Goal: Information Seeking & Learning: Find specific fact

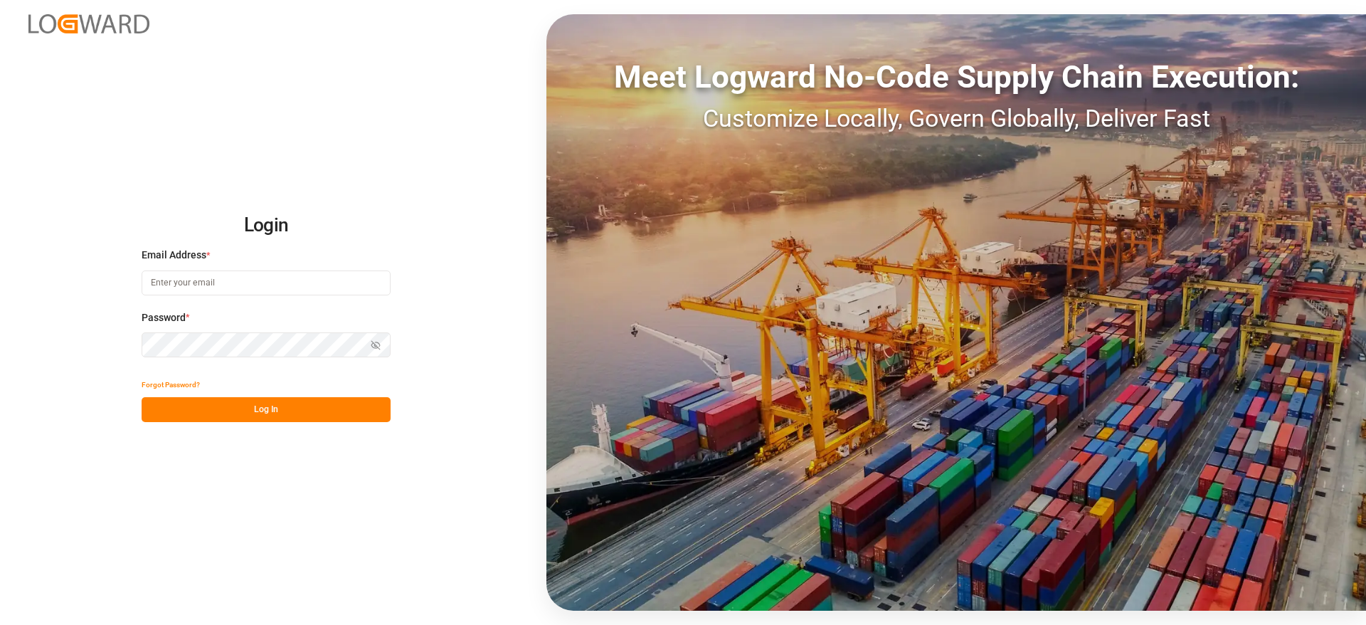
click at [188, 279] on input at bounding box center [266, 282] width 249 height 25
type input "[PERSON_NAME][DOMAIN_NAME][EMAIL_ADDRESS][DOMAIN_NAME]"
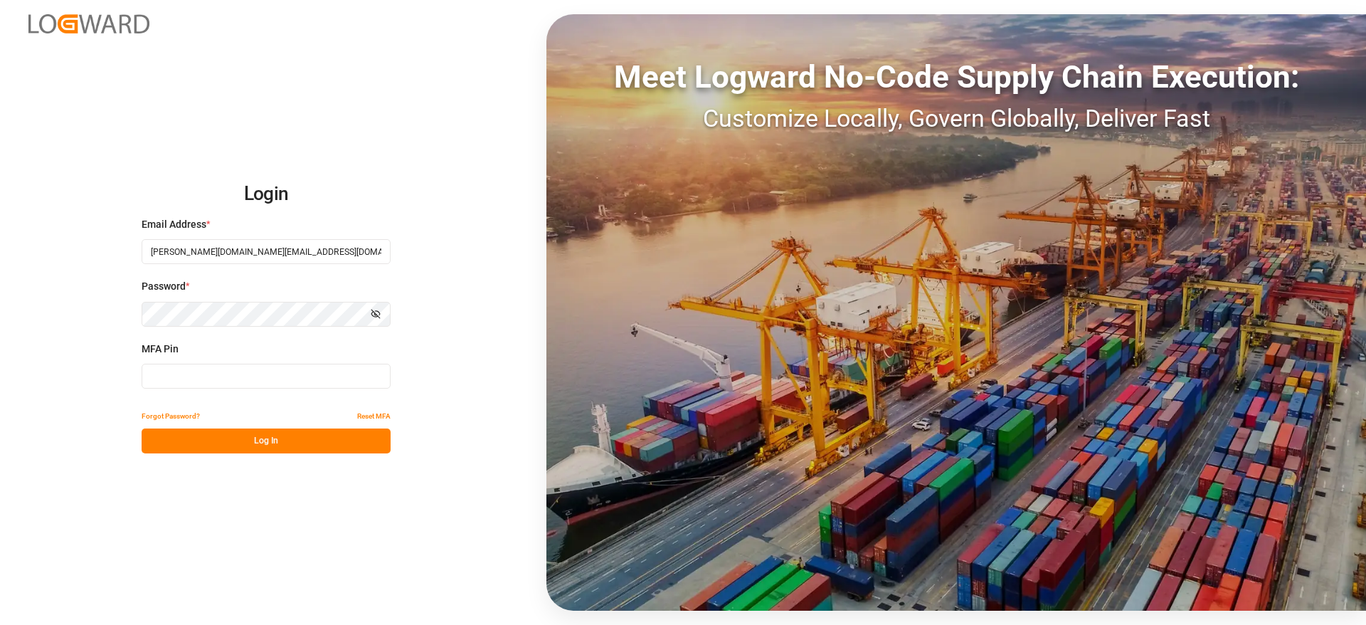
type input "036979"
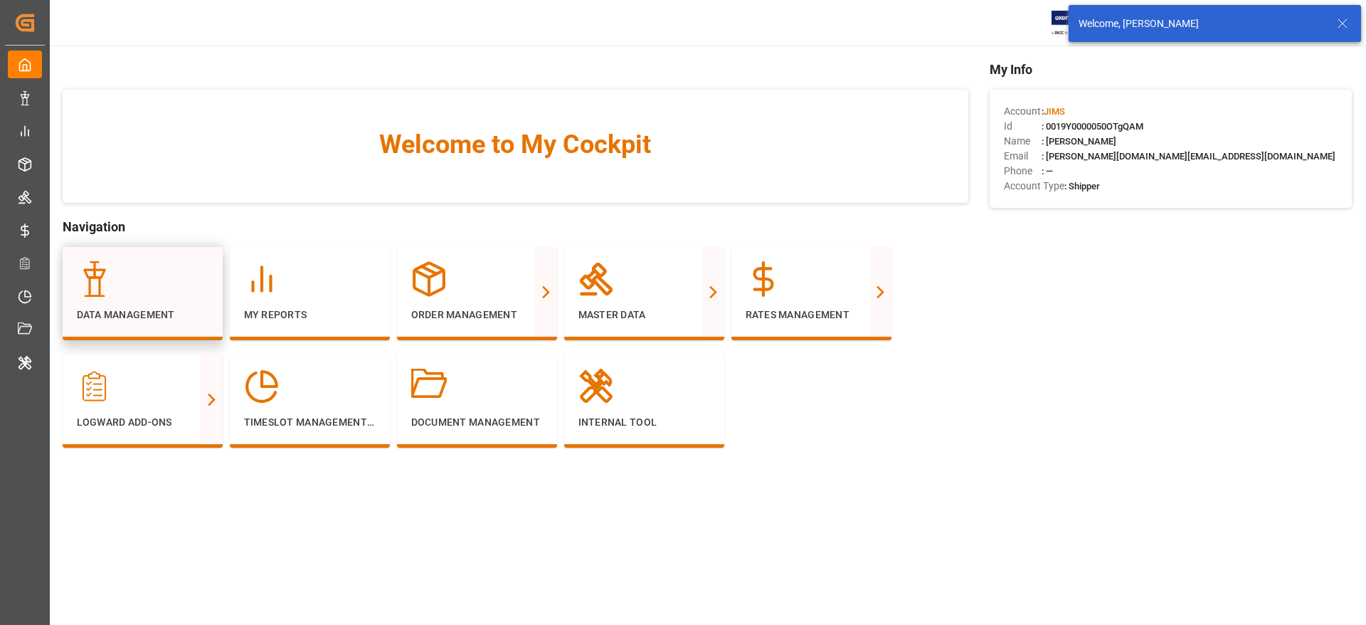
click at [152, 285] on div at bounding box center [143, 279] width 132 height 36
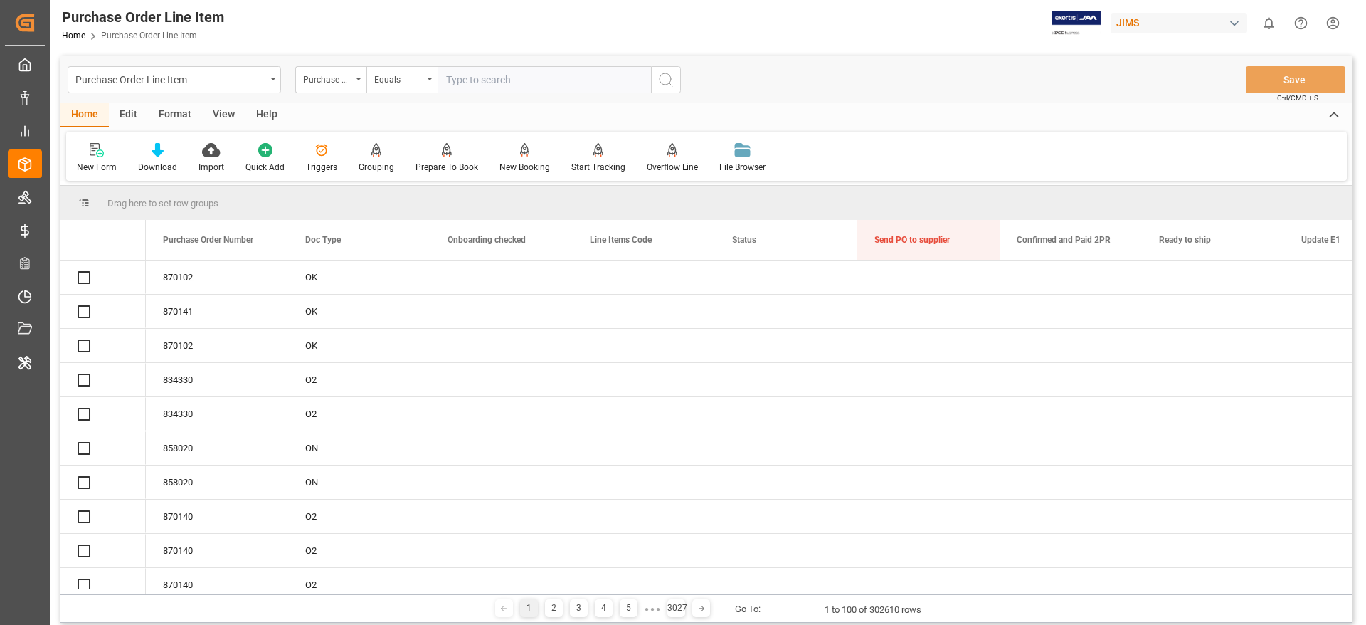
click at [185, 80] on div "Purchase Order Line Item" at bounding box center [170, 79] width 190 height 18
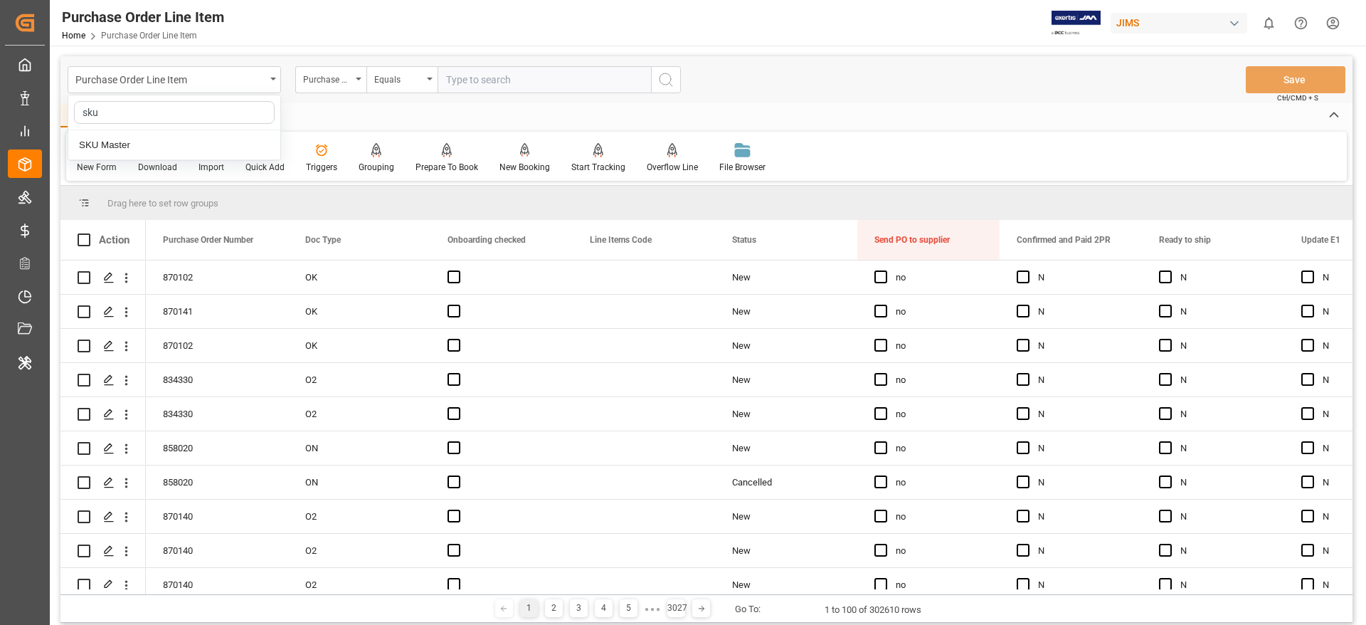
type input "sku"
click at [144, 142] on div "SKU Master" at bounding box center [174, 145] width 212 height 30
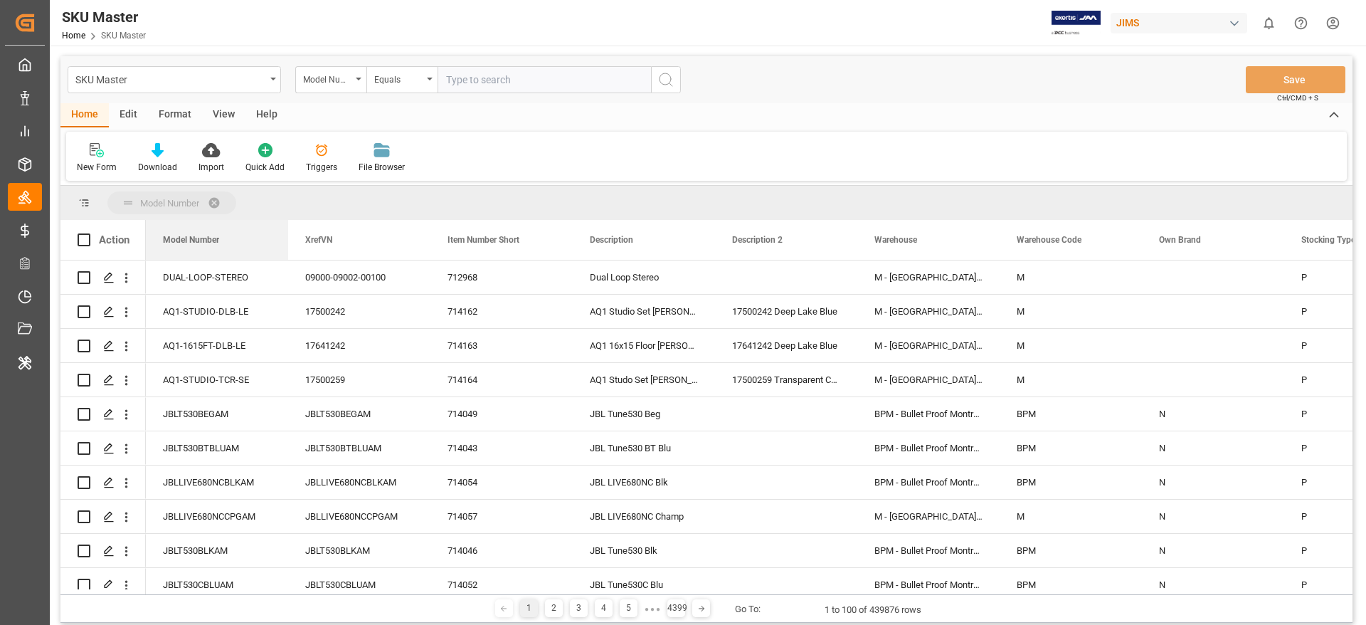
drag, startPoint x: 179, startPoint y: 238, endPoint x: 183, endPoint y: 203, distance: 35.8
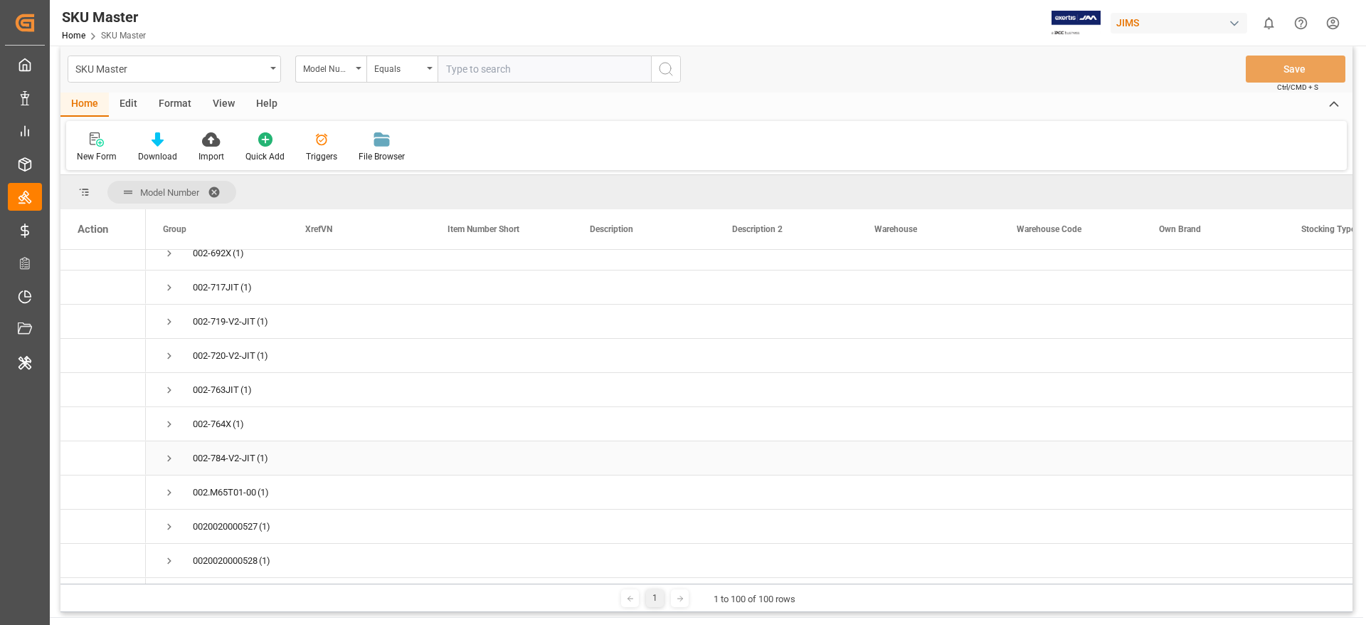
scroll to position [2848, 0]
click at [168, 423] on span "Press SPACE to select this row." at bounding box center [169, 424] width 13 height 13
click at [167, 384] on span "Press SPACE to select this row." at bounding box center [169, 385] width 13 height 13
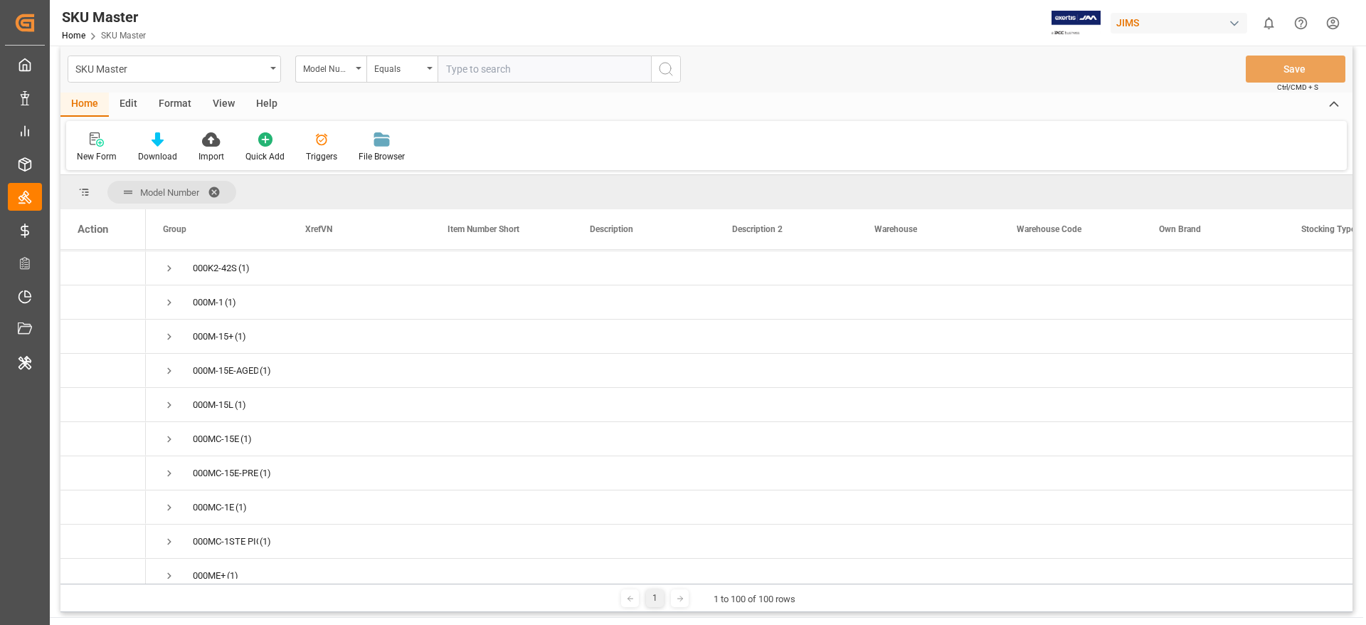
scroll to position [0, 0]
click at [213, 189] on span at bounding box center [219, 192] width 23 height 13
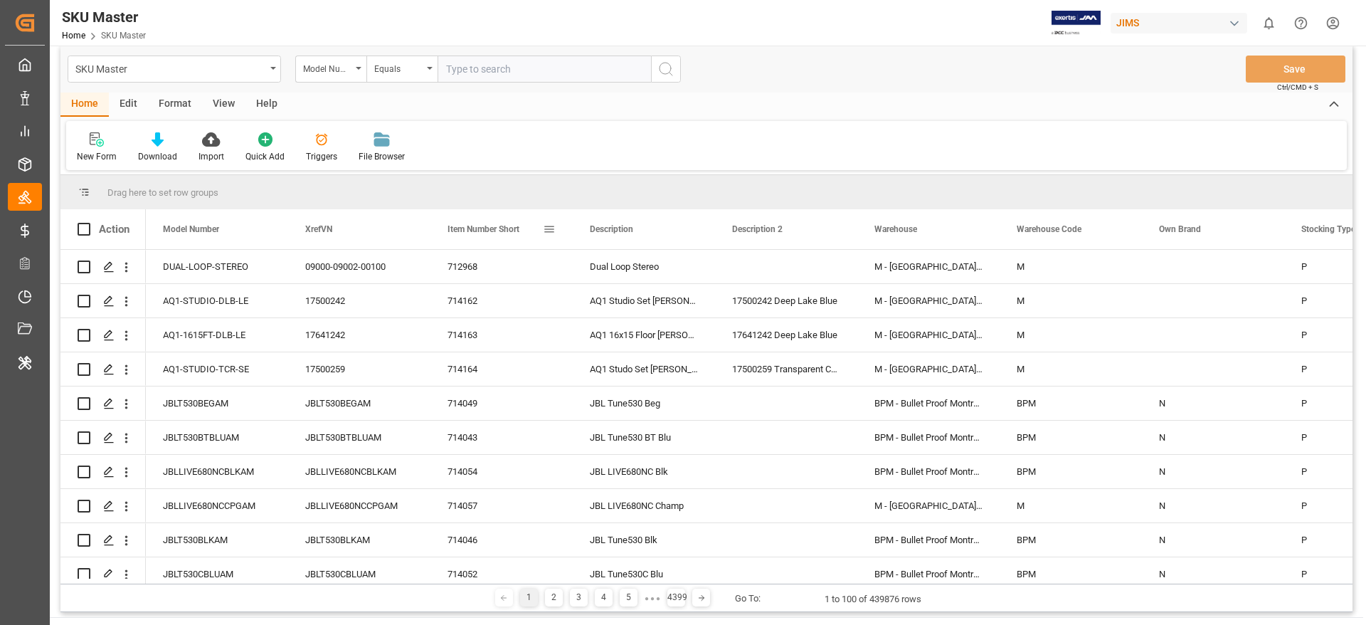
click at [549, 230] on span at bounding box center [549, 229] width 13 height 13
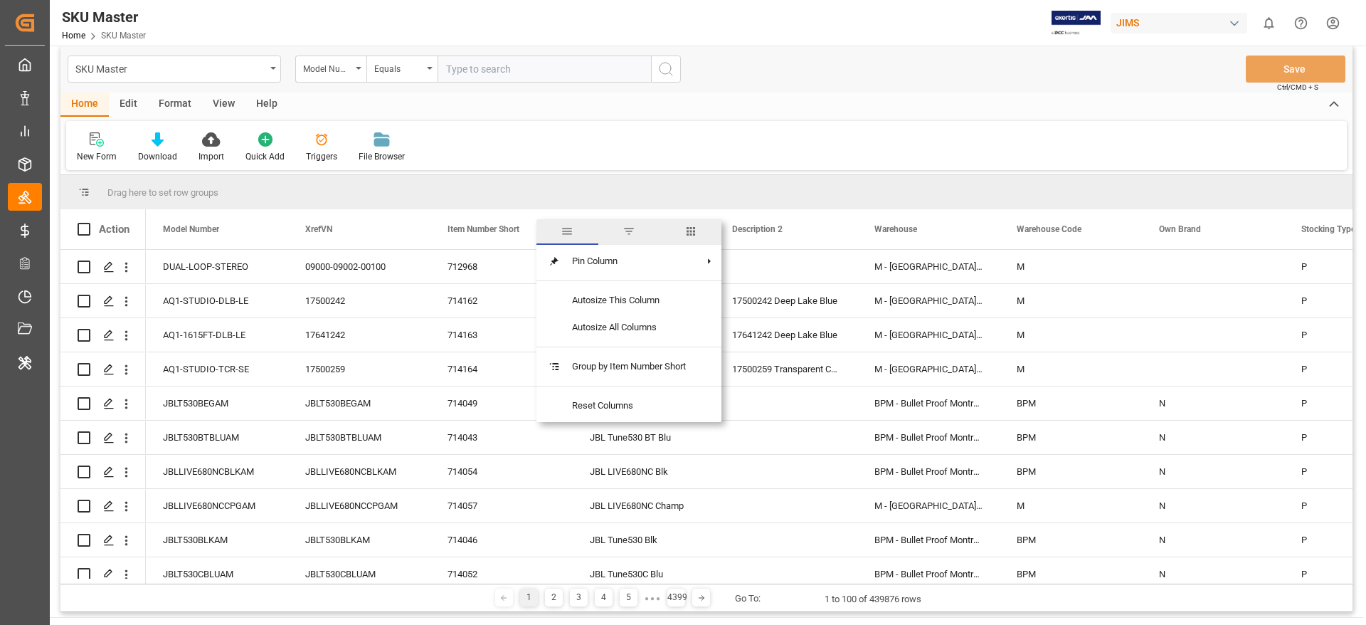
click at [629, 236] on span "filter" at bounding box center [629, 231] width 13 height 13
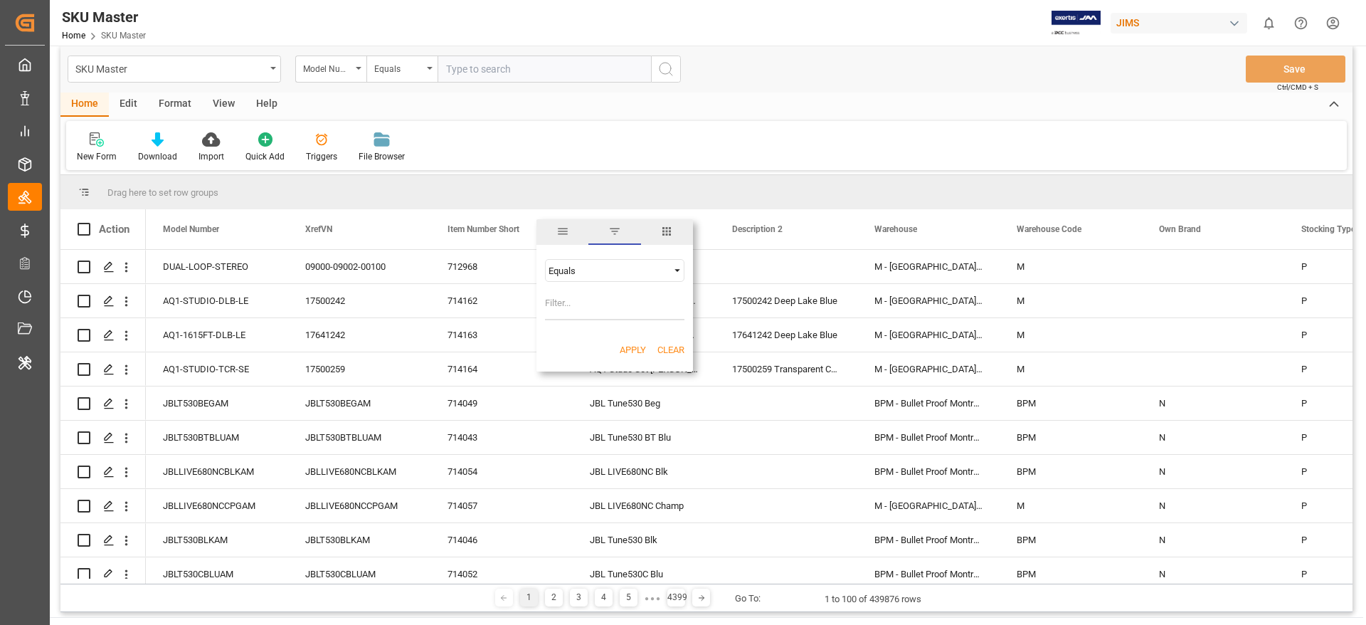
paste input "38749"
click at [582, 300] on input "38749" at bounding box center [614, 306] width 139 height 28
type input "38749"
click at [632, 351] on button "Apply" at bounding box center [633, 350] width 26 height 14
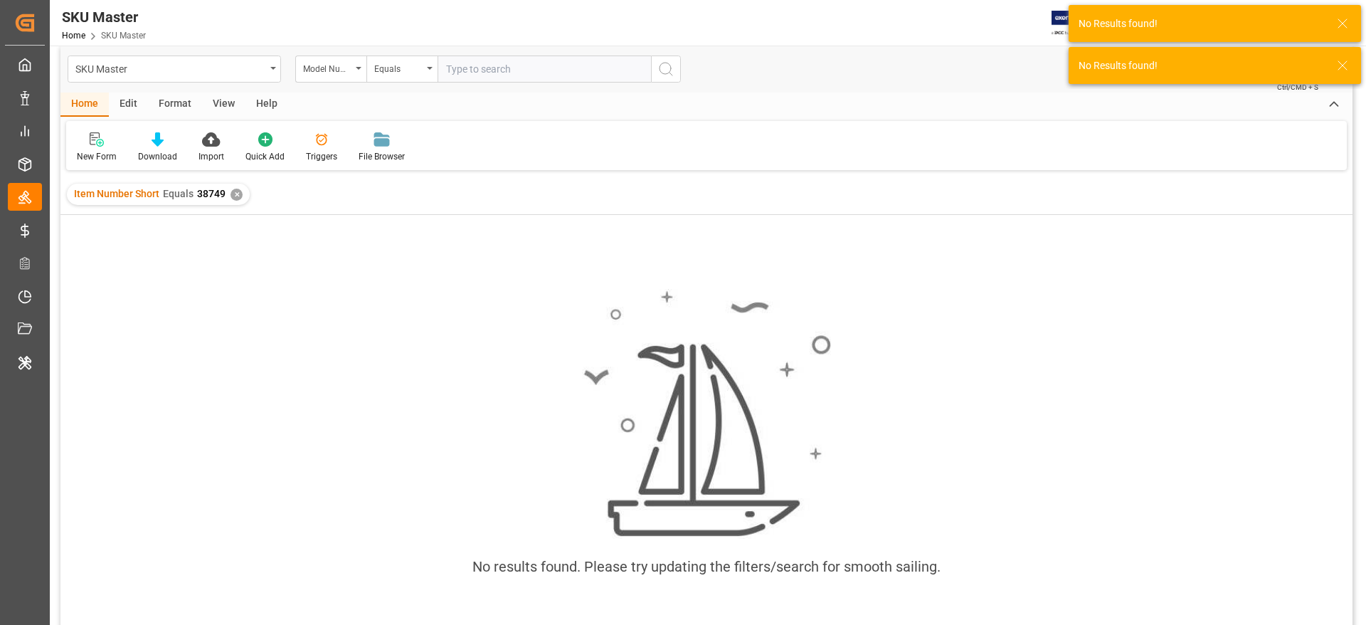
click at [234, 187] on div "Item Number Short Equals 38749 ✕" at bounding box center [158, 194] width 183 height 21
click at [234, 191] on div "✕" at bounding box center [237, 195] width 12 height 12
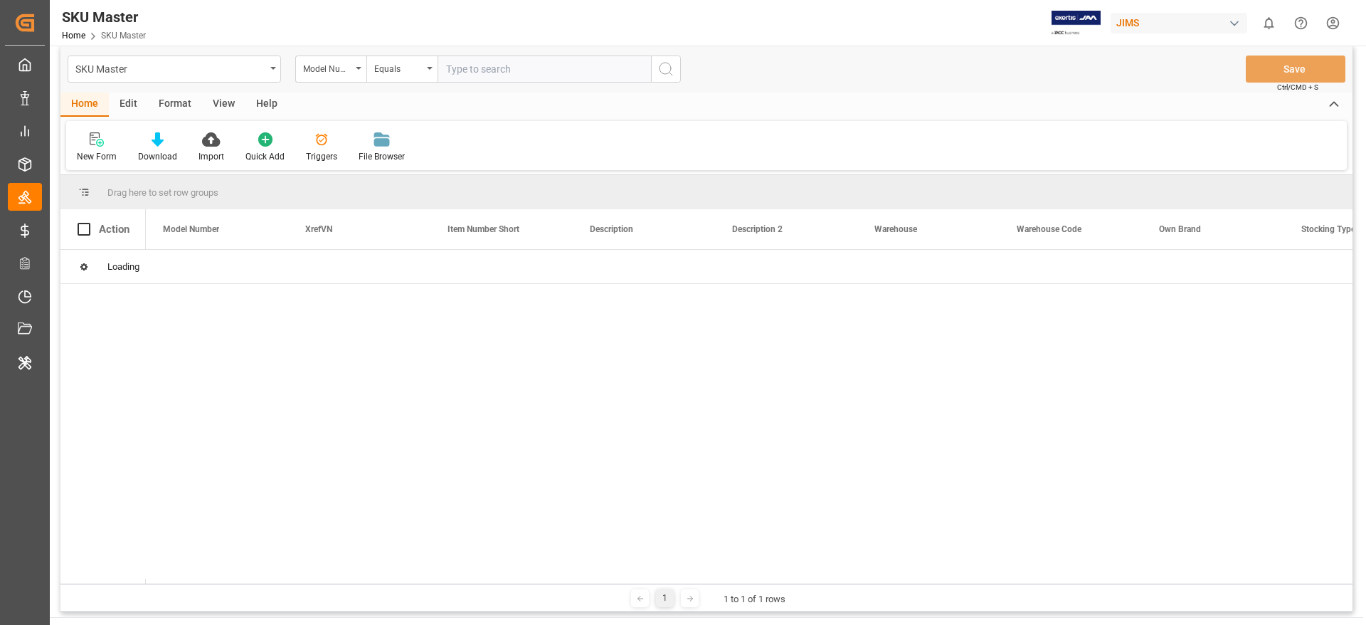
click at [335, 70] on div "Model Number" at bounding box center [327, 67] width 48 height 16
click at [342, 191] on div "Item Number Short" at bounding box center [402, 194] width 212 height 30
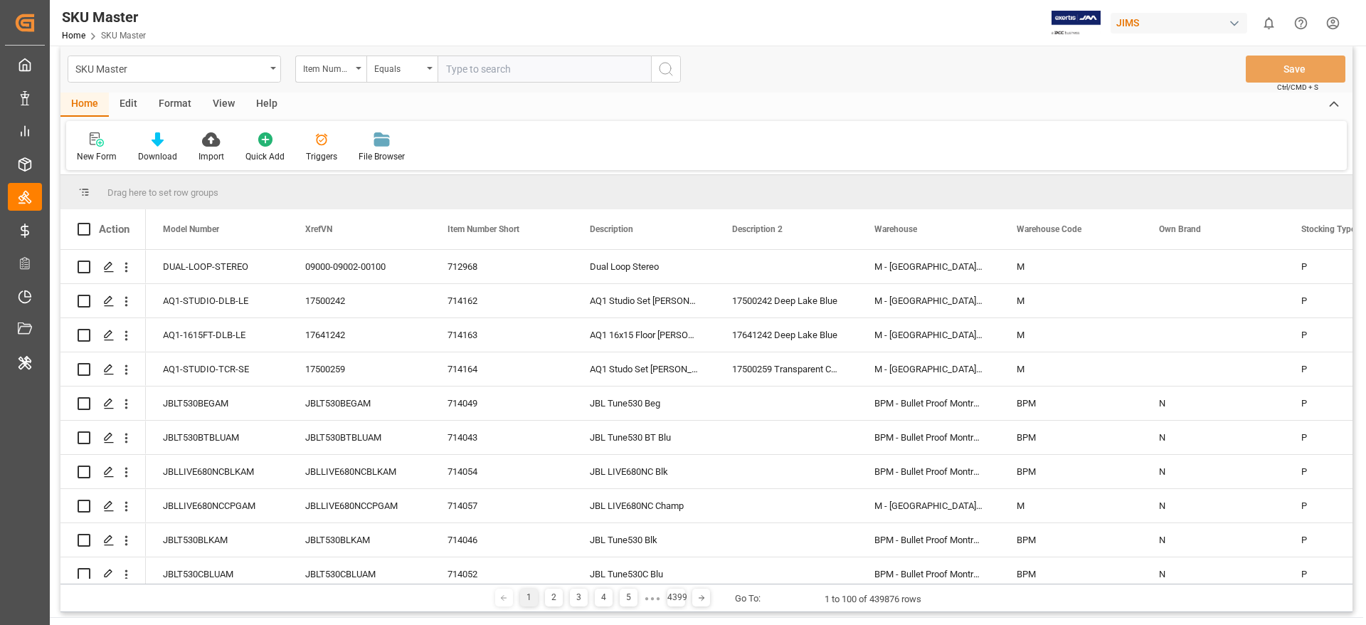
click at [471, 63] on input "text" at bounding box center [544, 69] width 213 height 27
paste input "38749"
type input "38749"
click at [670, 76] on icon "search button" at bounding box center [665, 68] width 17 height 17
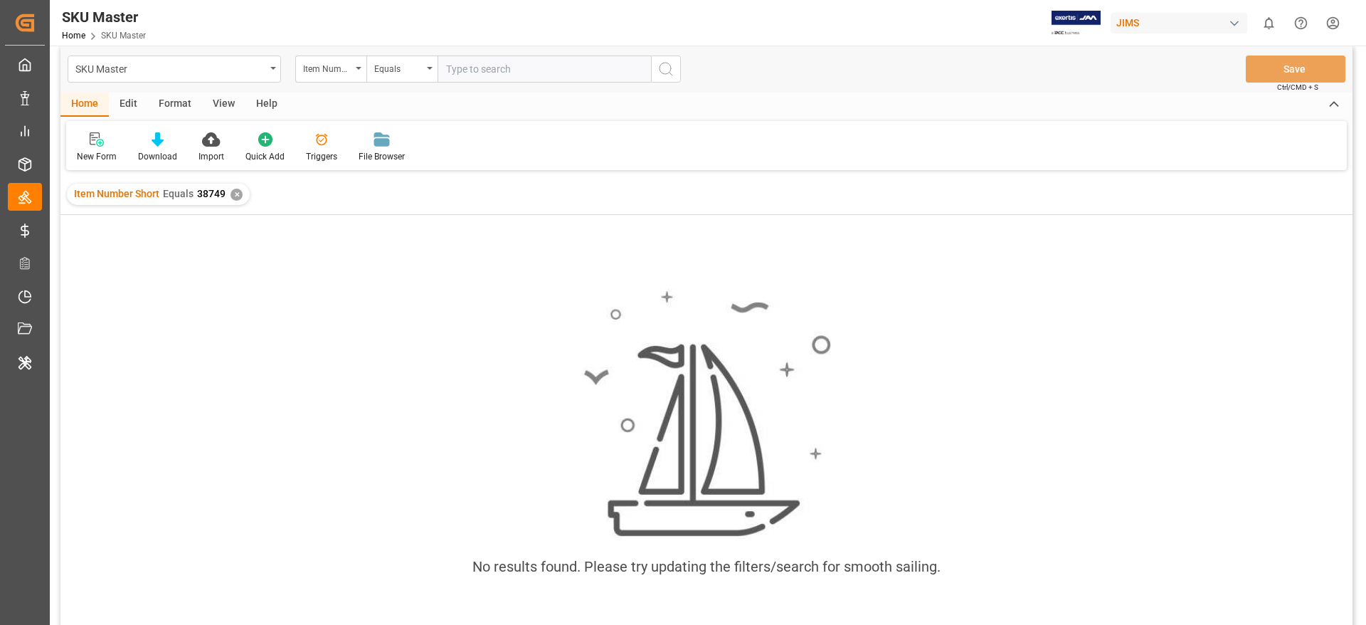
click at [236, 190] on div "✕" at bounding box center [237, 195] width 12 height 12
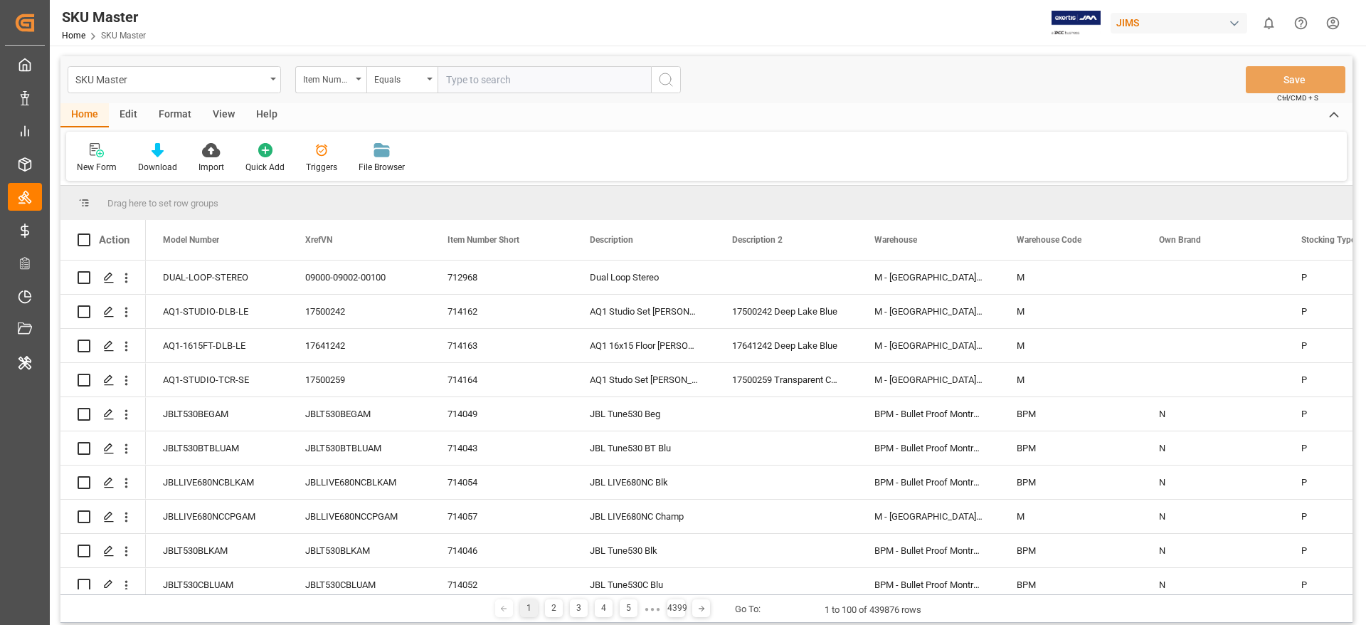
paste input "39097"
click at [491, 78] on input "39097" at bounding box center [544, 79] width 213 height 27
type input "39097"
click at [669, 79] on icon "search button" at bounding box center [665, 79] width 17 height 17
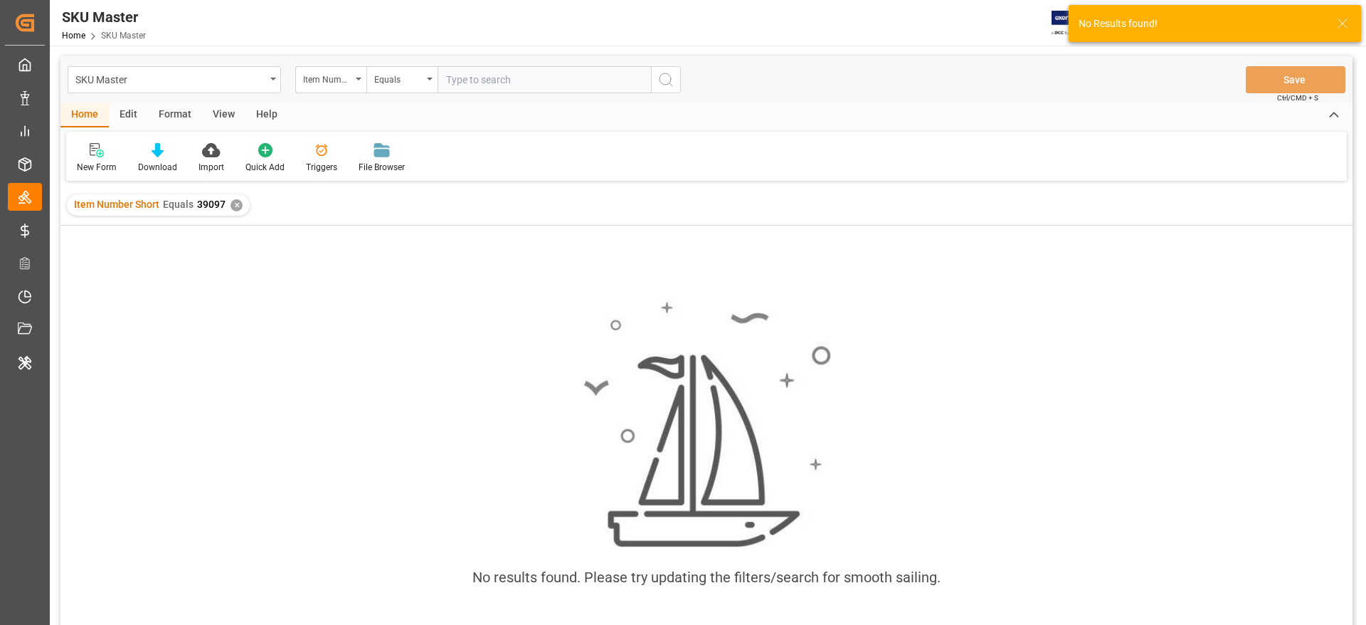
click at [240, 209] on div "Item Number Short Equals 39097 ✕" at bounding box center [158, 204] width 183 height 21
click at [233, 206] on div "✕" at bounding box center [237, 205] width 12 height 12
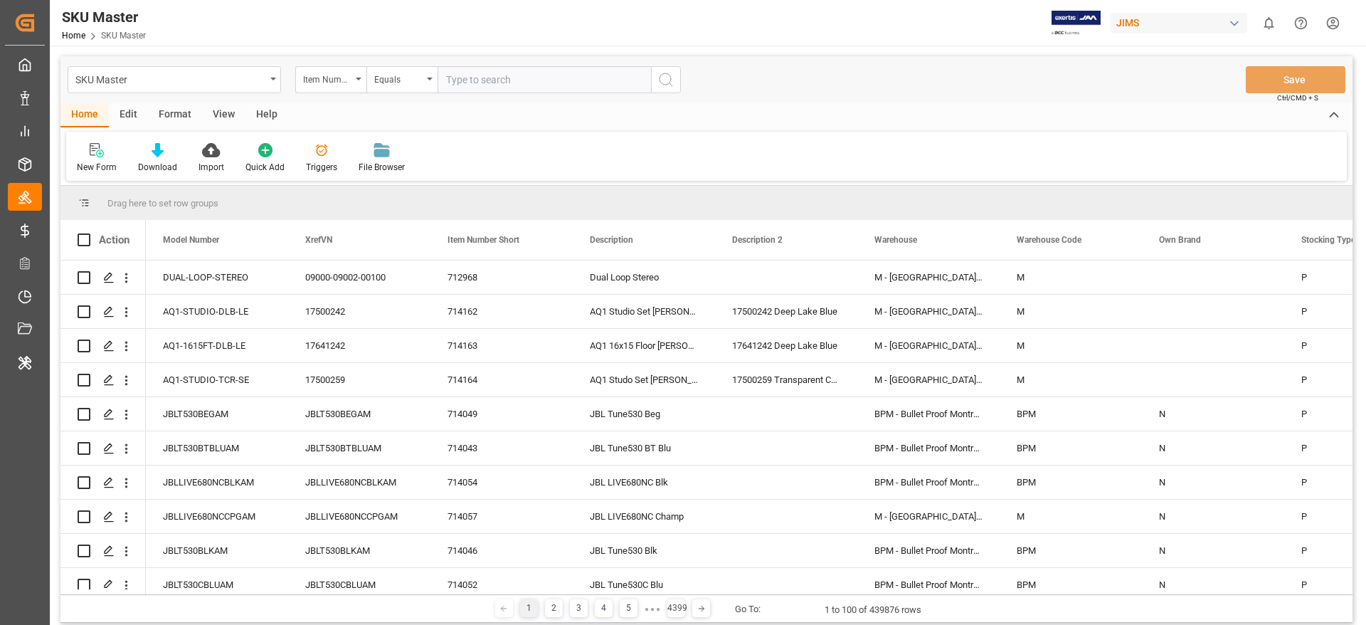
click at [498, 79] on input "text" at bounding box center [544, 79] width 213 height 27
paste input "39098"
type input "39098"
click at [664, 71] on icon "search button" at bounding box center [665, 79] width 17 height 17
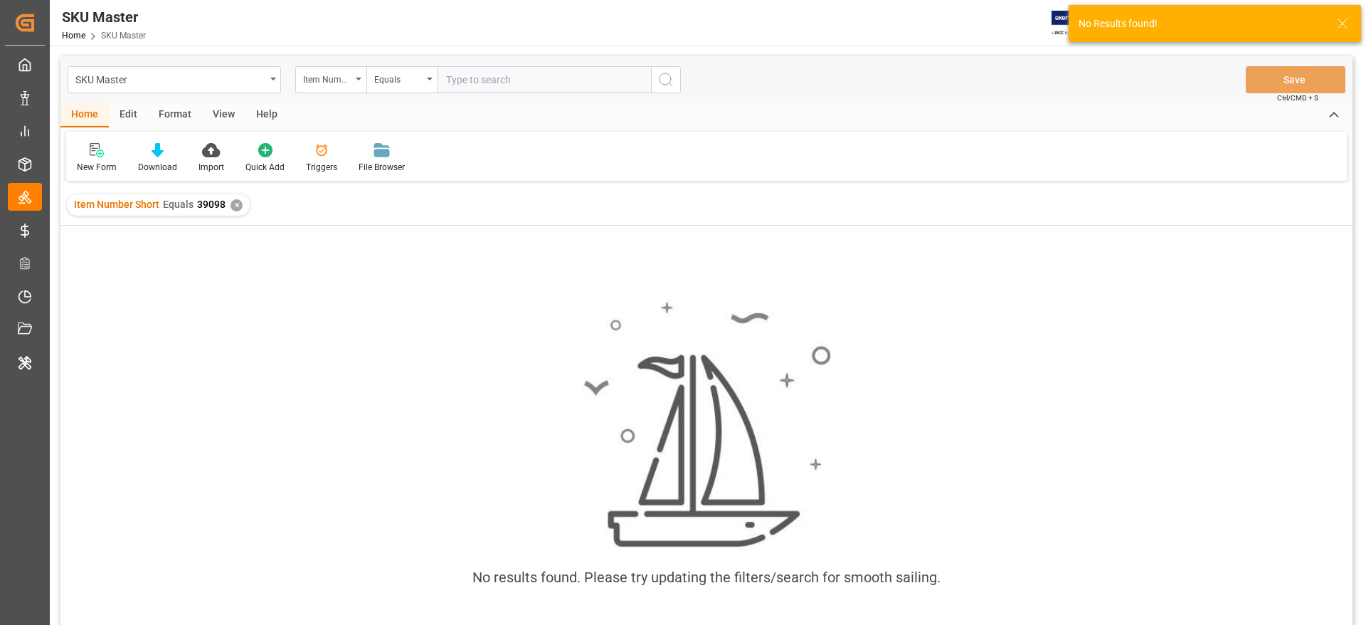
click at [236, 204] on div "✕" at bounding box center [237, 205] width 12 height 12
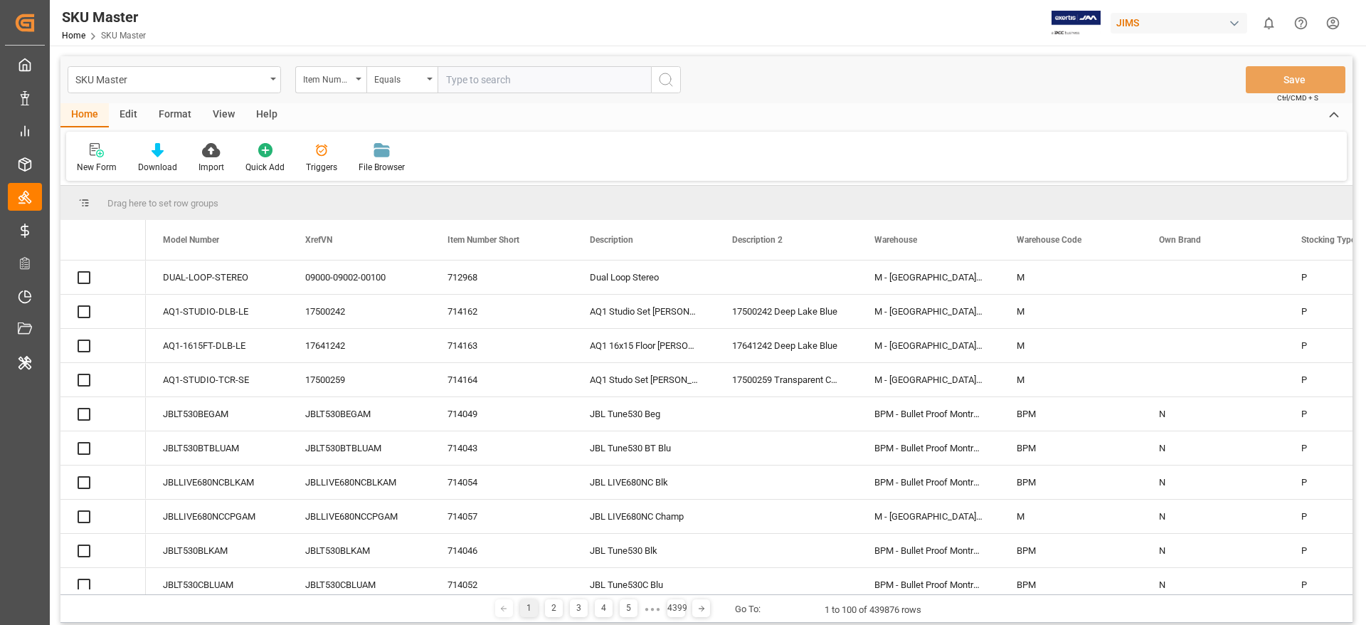
click at [531, 79] on input "text" at bounding box center [544, 79] width 213 height 27
paste input "39099"
type input "39099"
click at [675, 78] on button "search button" at bounding box center [666, 79] width 30 height 27
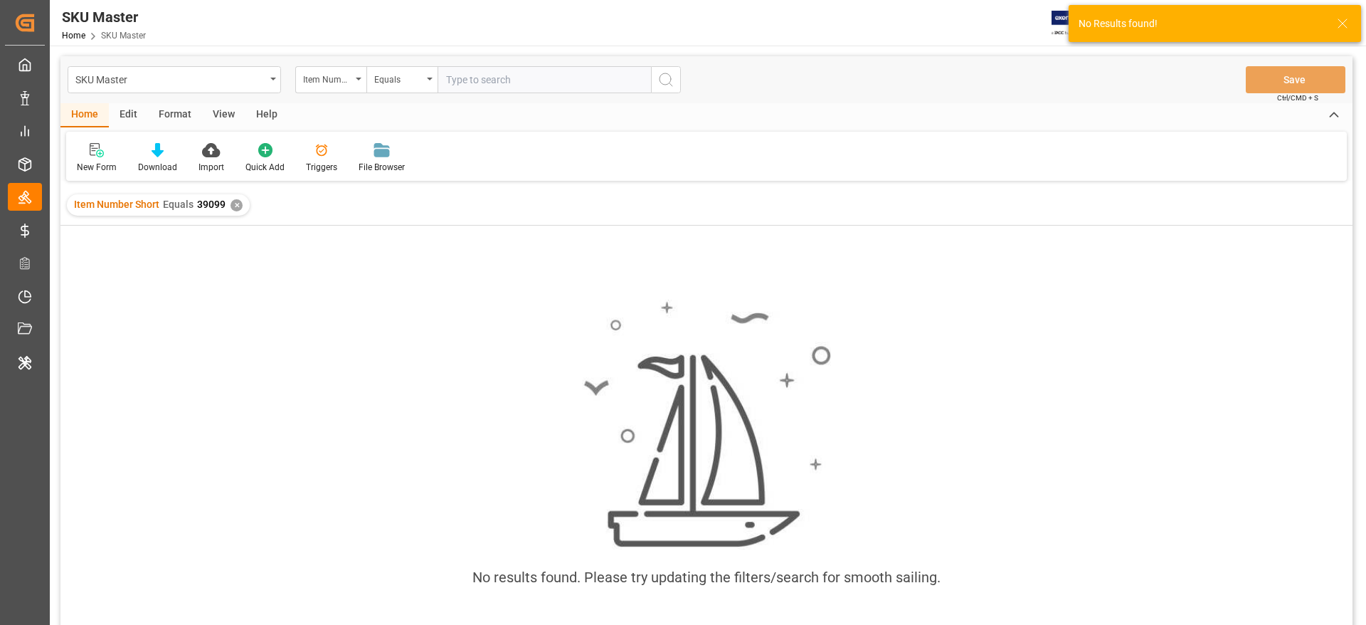
click at [236, 204] on div "✕" at bounding box center [237, 205] width 12 height 12
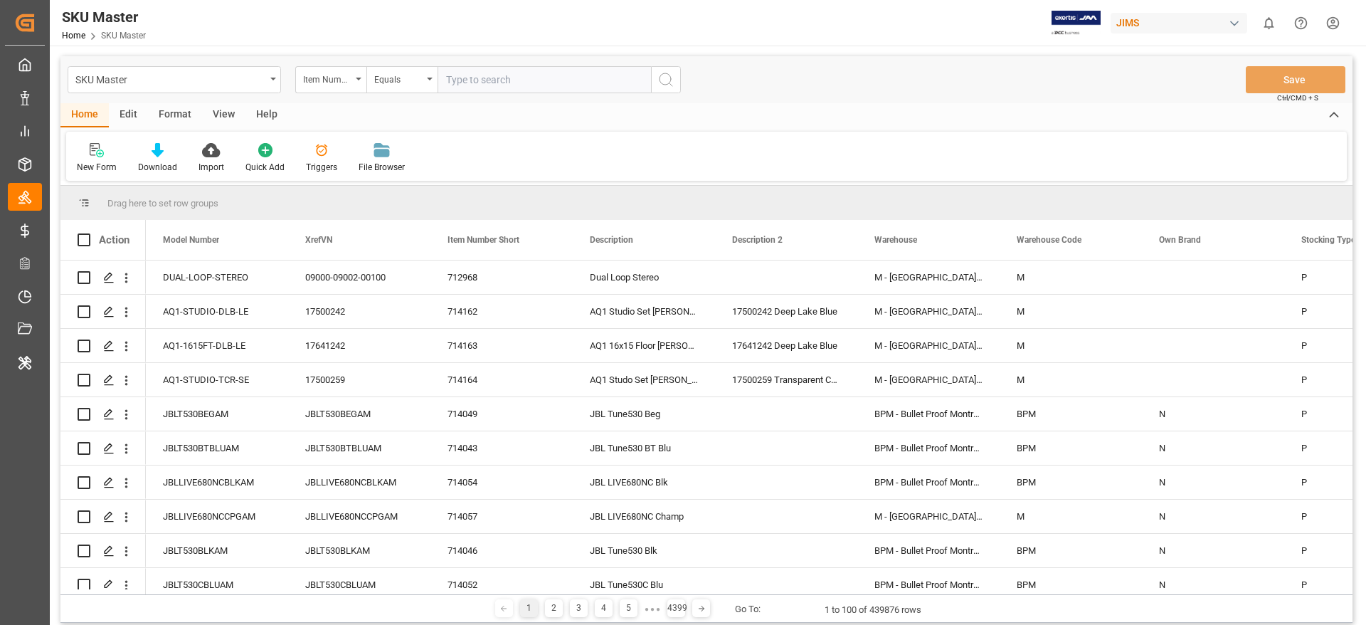
click at [473, 77] on input "text" at bounding box center [544, 79] width 213 height 27
paste input "39100"
type input "39100"
click at [670, 82] on circle "search button" at bounding box center [665, 78] width 11 height 11
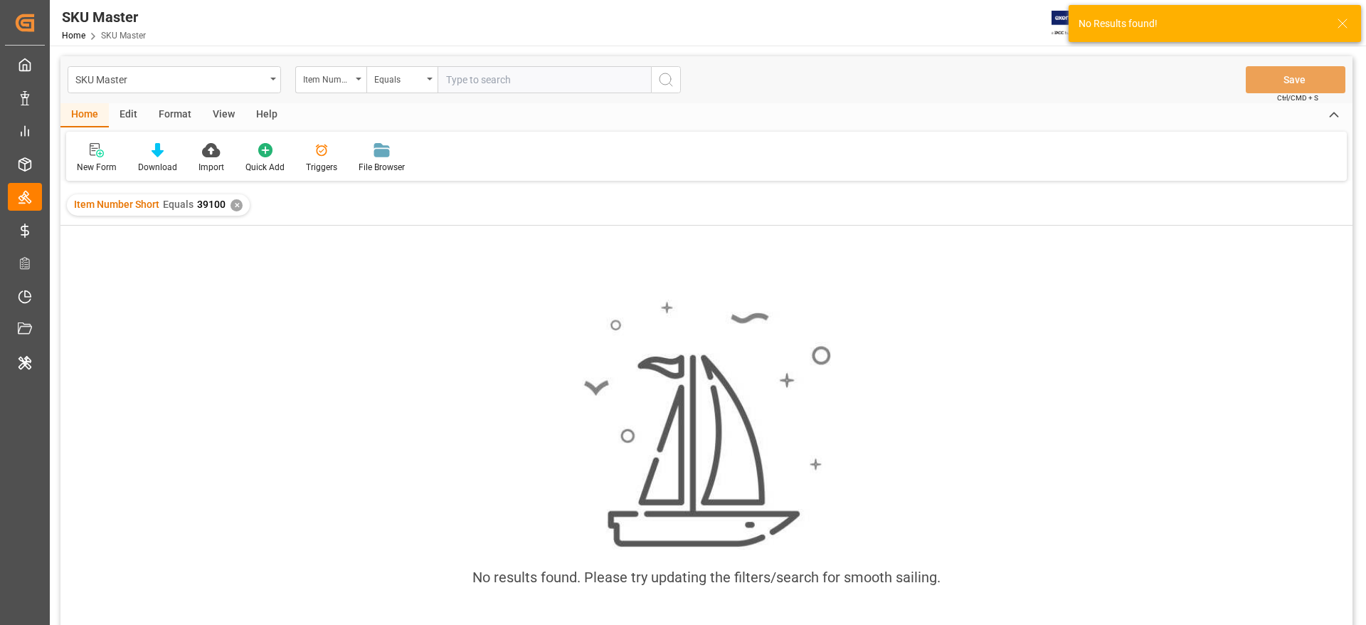
click at [236, 207] on div "✕" at bounding box center [237, 205] width 12 height 12
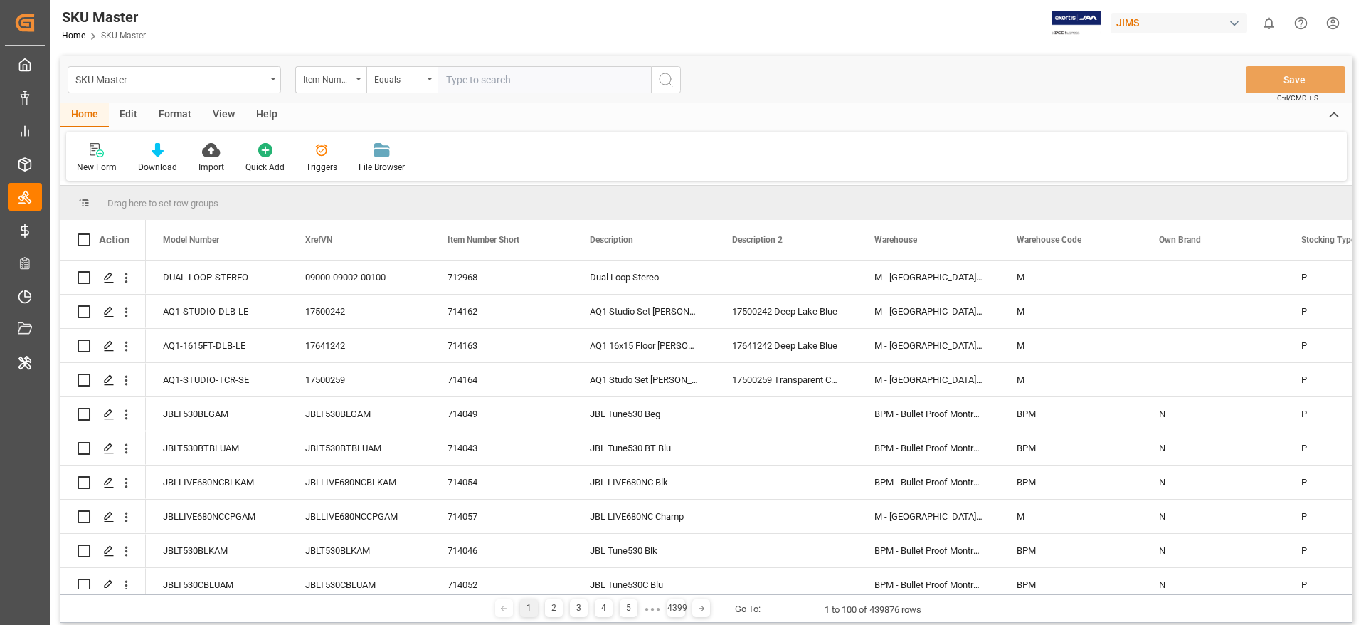
click at [504, 85] on input "text" at bounding box center [544, 79] width 213 height 27
paste input "39101"
type input "39101"
click at [670, 87] on icon "search button" at bounding box center [665, 79] width 17 height 17
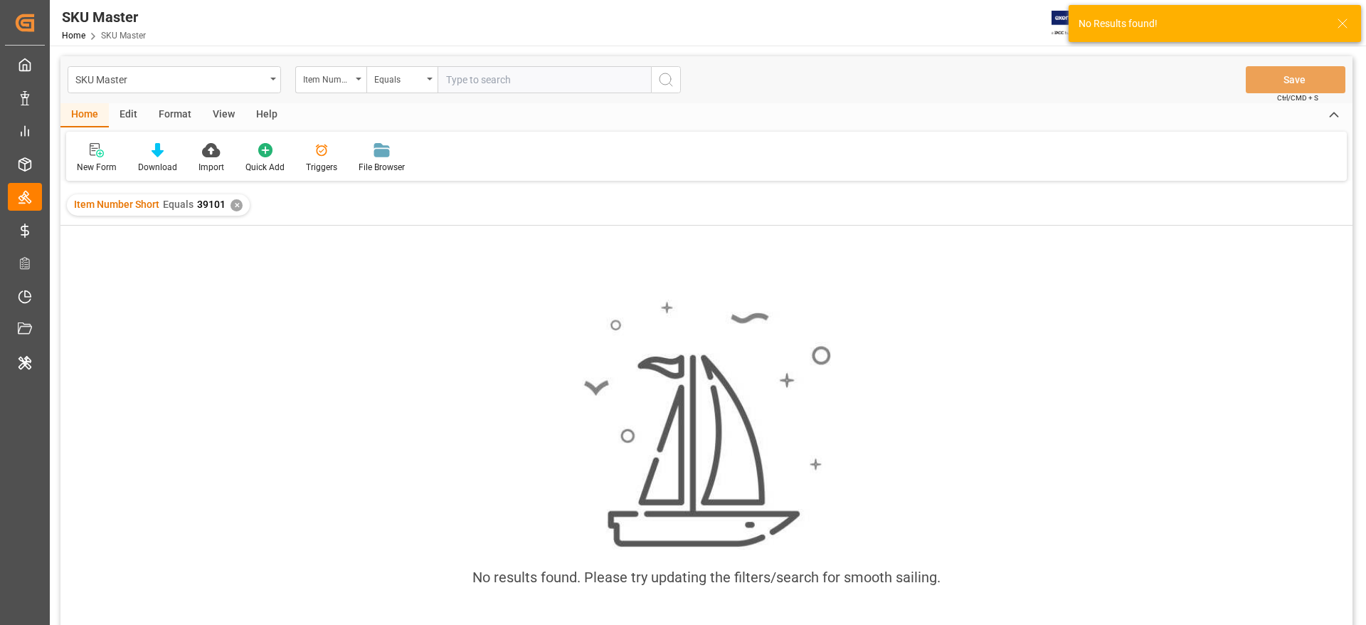
click at [236, 203] on div "✕" at bounding box center [237, 205] width 12 height 12
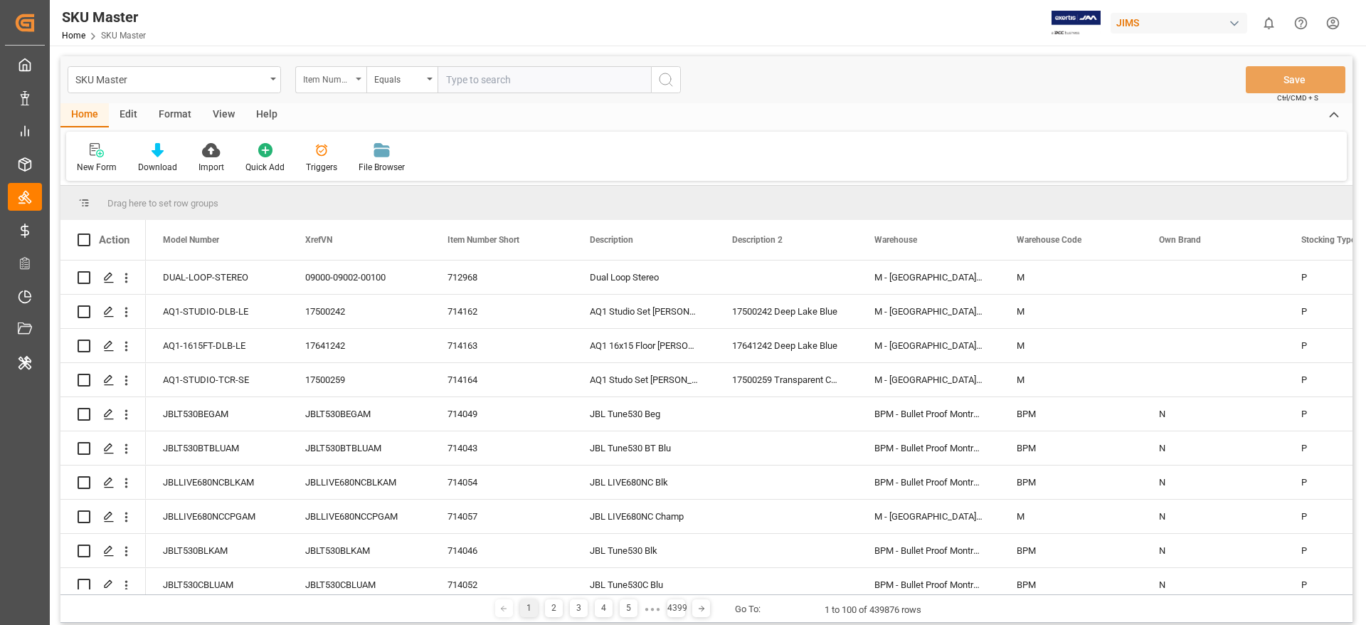
click at [329, 75] on div "Item Number Short" at bounding box center [327, 78] width 48 height 16
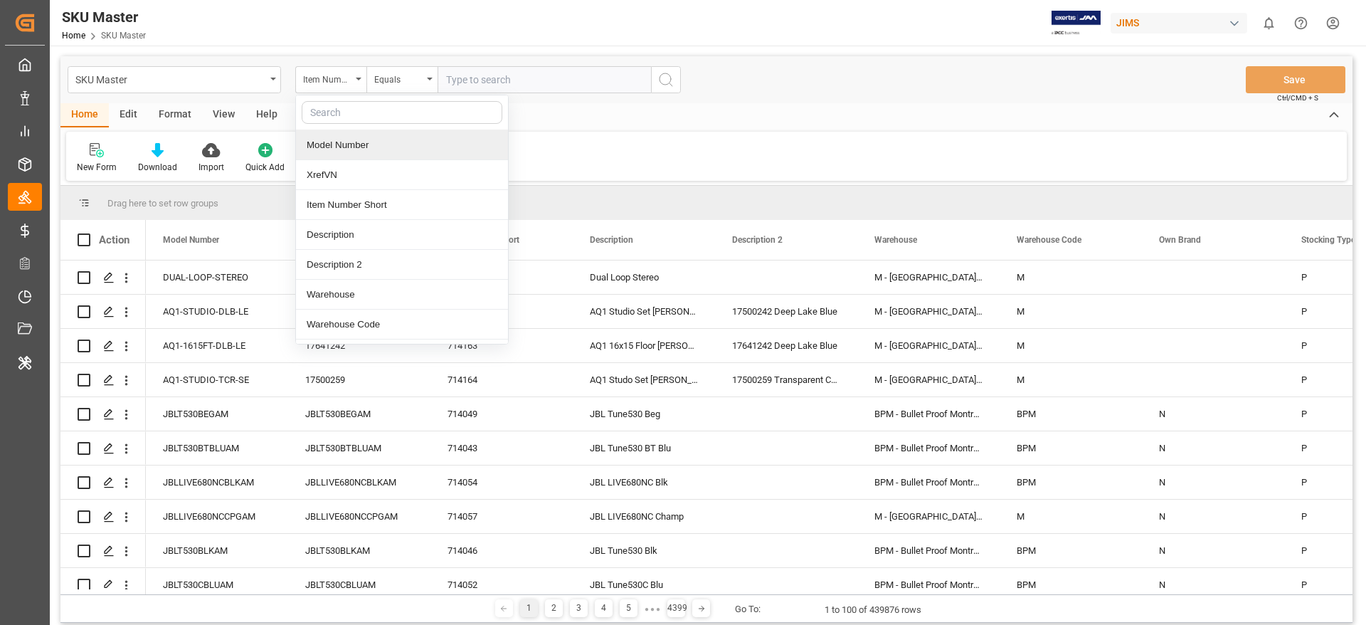
click at [336, 139] on div "Model Number" at bounding box center [402, 145] width 212 height 30
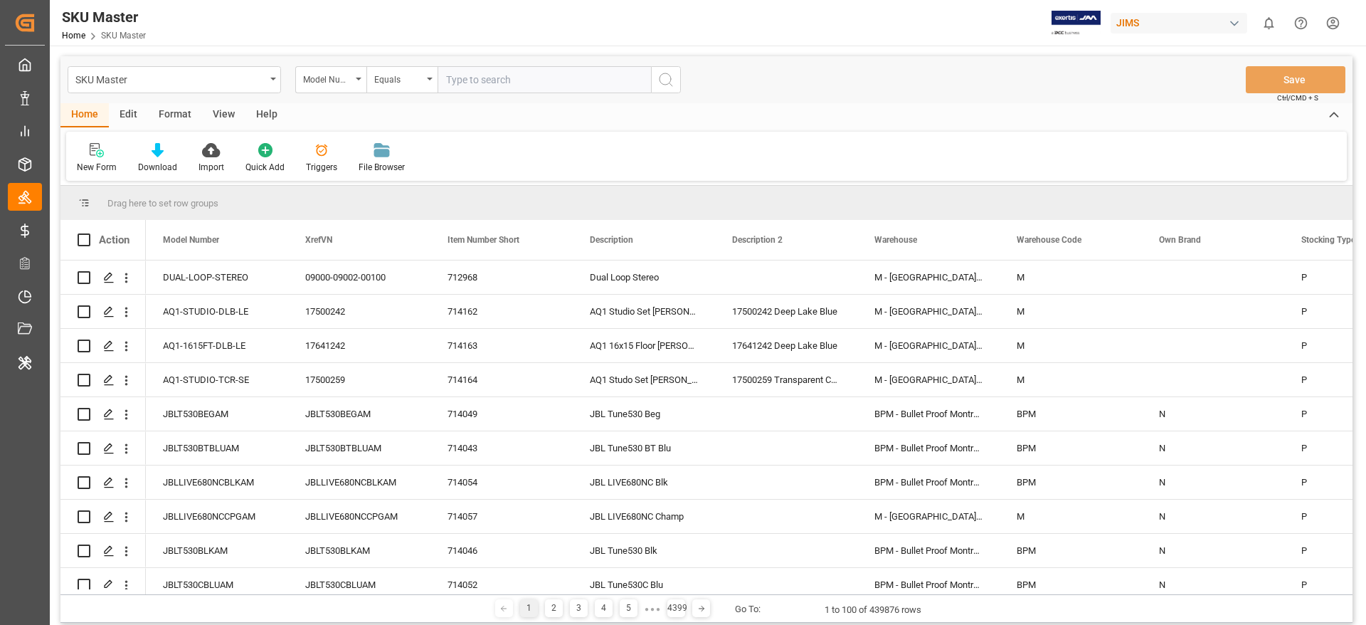
click at [495, 70] on input "text" at bounding box center [544, 79] width 213 height 27
paste input "270-A"
type input "270-A"
click at [667, 80] on icon "search button" at bounding box center [665, 79] width 17 height 17
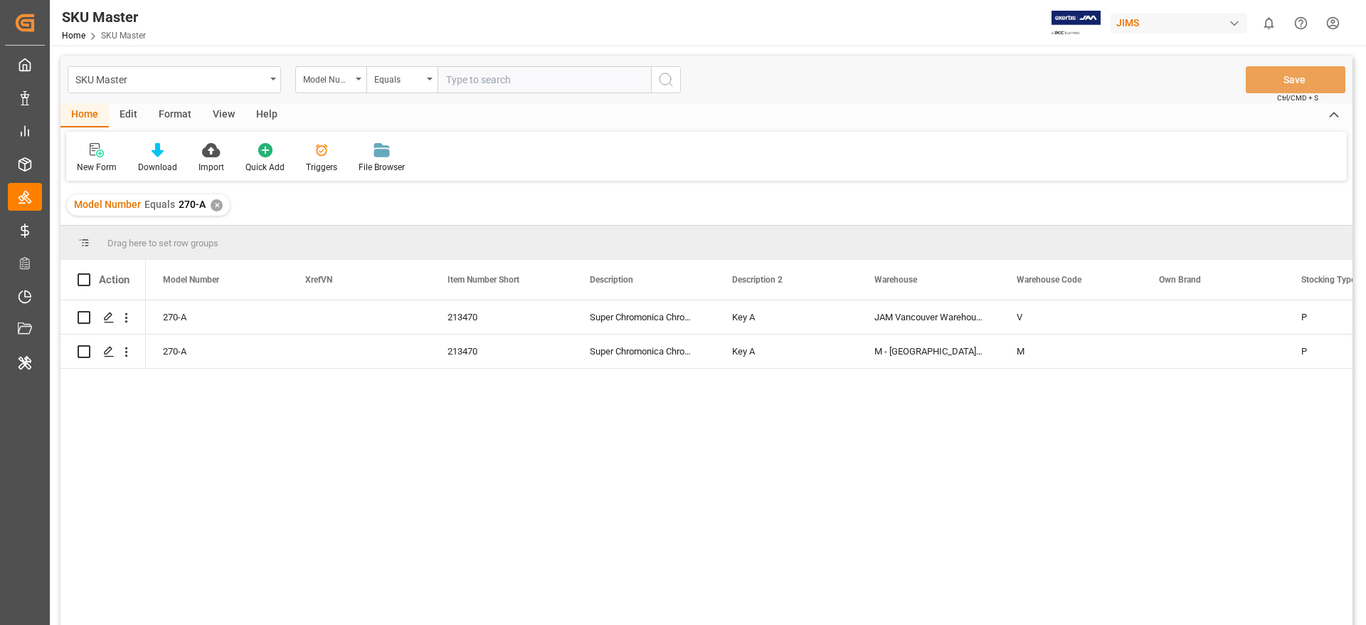
click at [213, 210] on div "Model Number Equals 270-A ✕" at bounding box center [148, 204] width 163 height 21
click at [213, 210] on div "✕" at bounding box center [217, 205] width 12 height 12
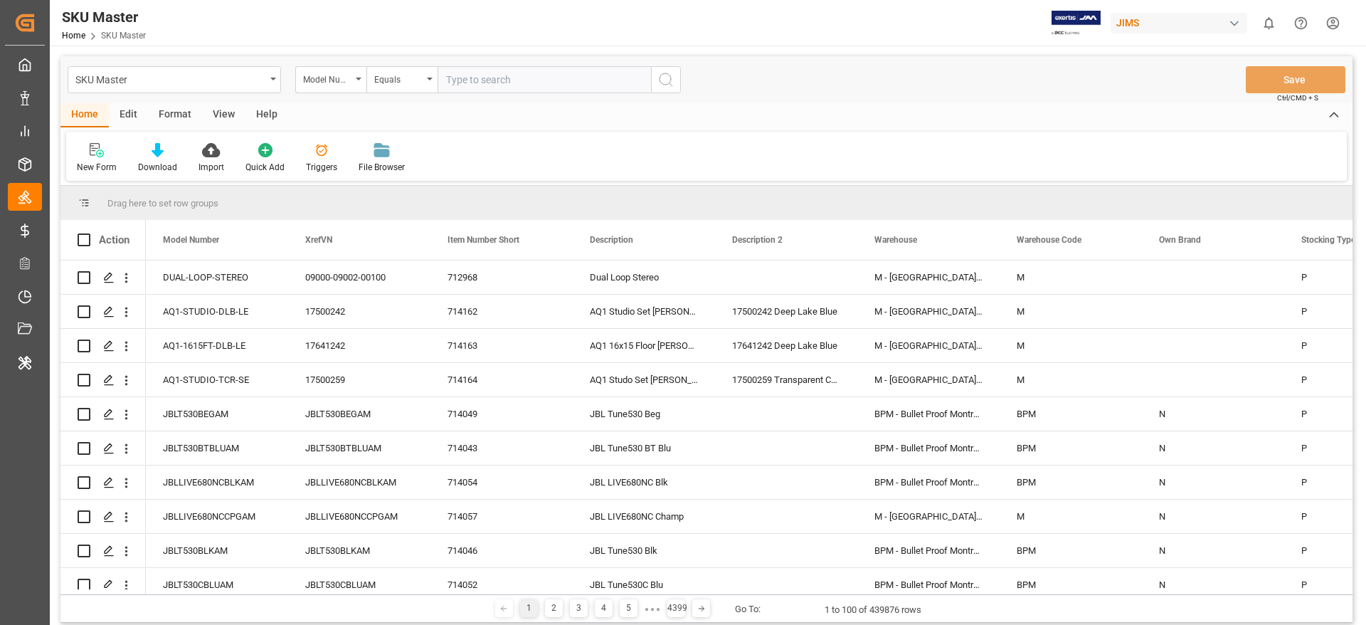
click at [490, 78] on input "text" at bounding box center [544, 79] width 213 height 27
paste input "270-E"
type input "270-E"
click at [666, 84] on circle "search button" at bounding box center [665, 78] width 11 height 11
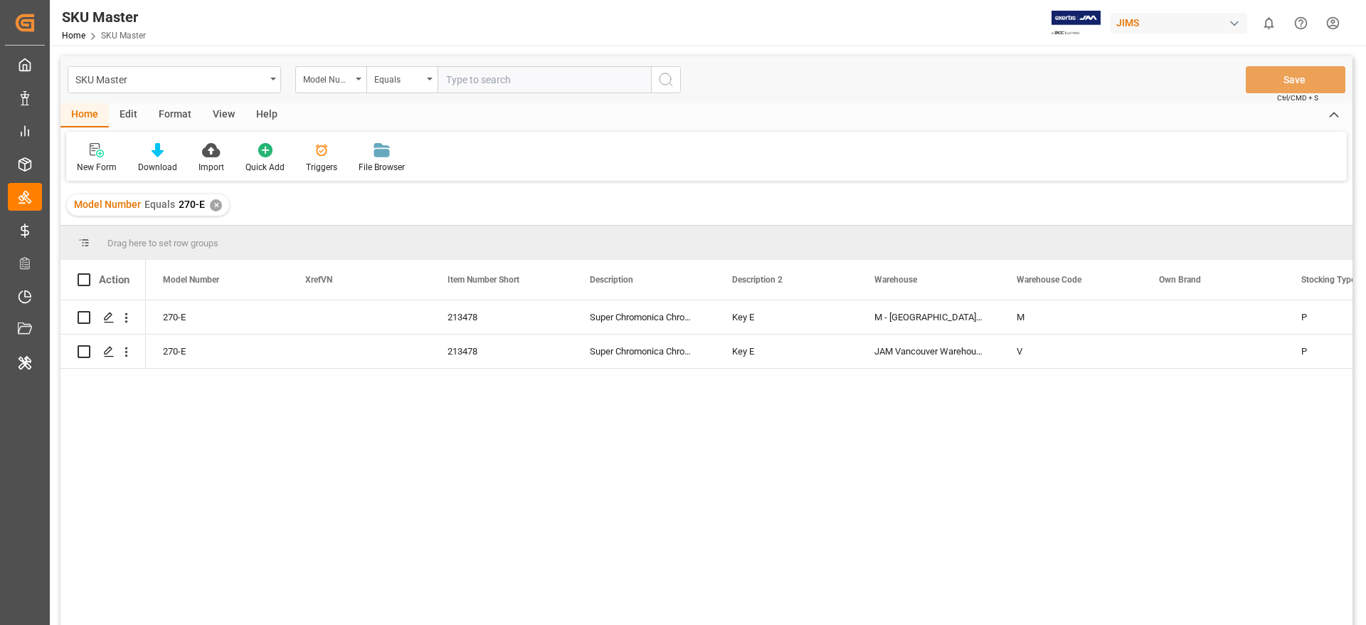
click at [212, 208] on div "✕" at bounding box center [216, 205] width 12 height 12
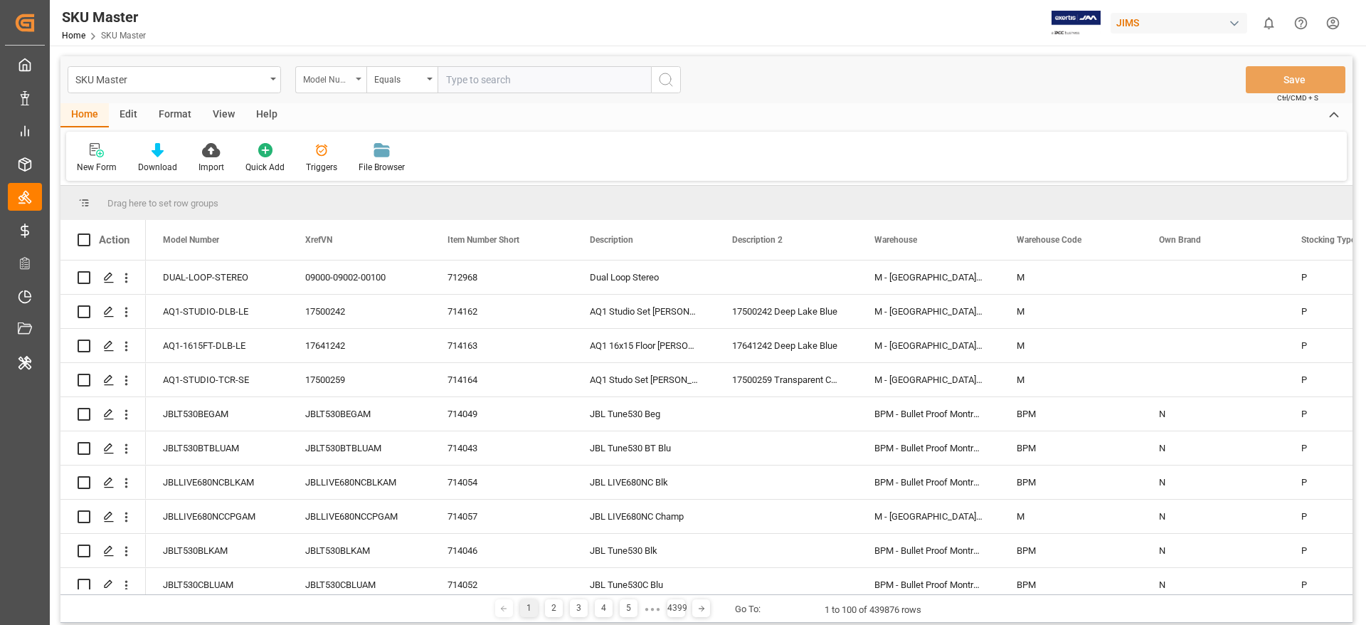
click at [344, 75] on div "Model Number" at bounding box center [327, 78] width 48 height 16
click at [333, 207] on div "Item Number Short" at bounding box center [402, 205] width 212 height 30
click at [497, 80] on input "text" at bounding box center [544, 79] width 213 height 27
paste input "213478"
type input "213478"
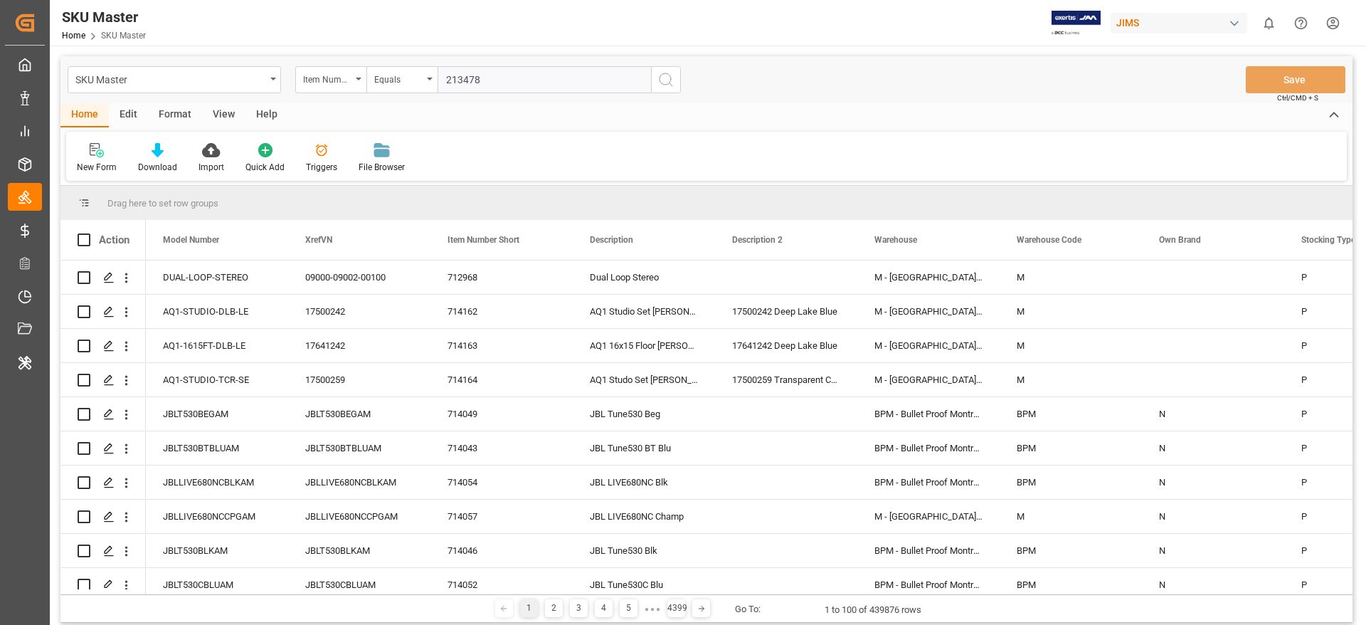
click at [670, 79] on icon "search button" at bounding box center [665, 79] width 17 height 17
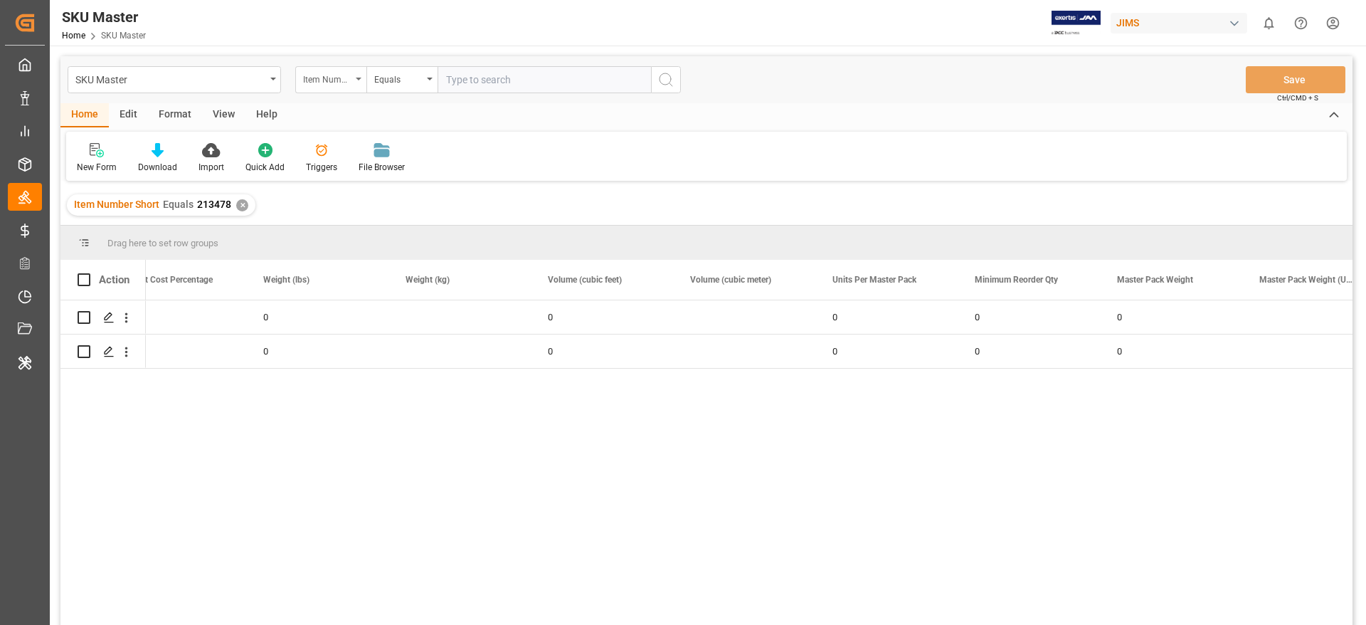
click at [334, 80] on div "Item Number Short" at bounding box center [327, 78] width 48 height 16
type input "g"
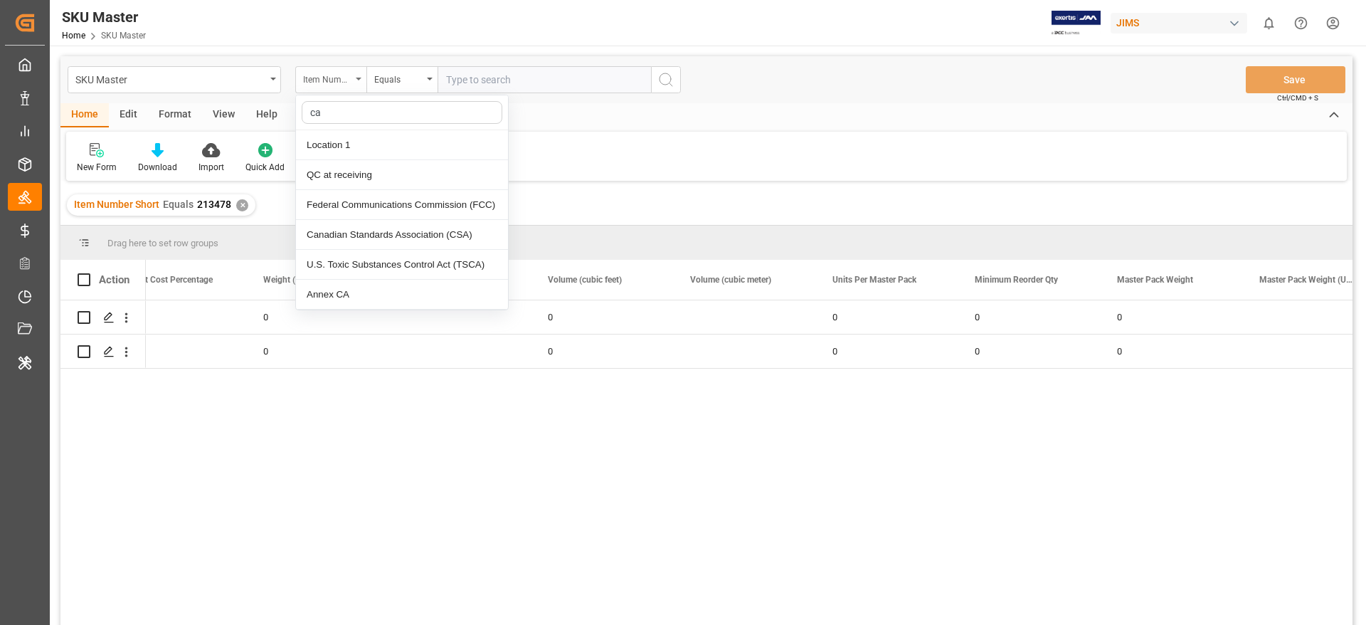
type input "c"
click at [241, 199] on div "✕" at bounding box center [242, 205] width 12 height 12
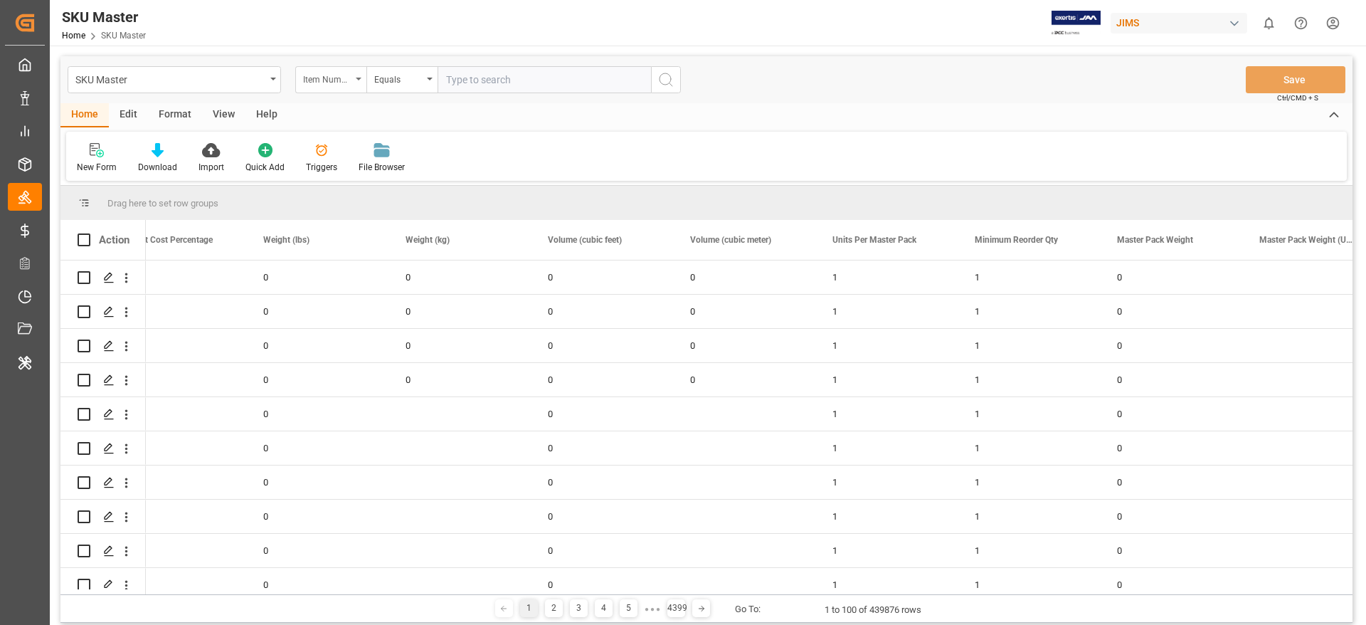
click at [337, 75] on div "Item Number Short" at bounding box center [327, 78] width 48 height 16
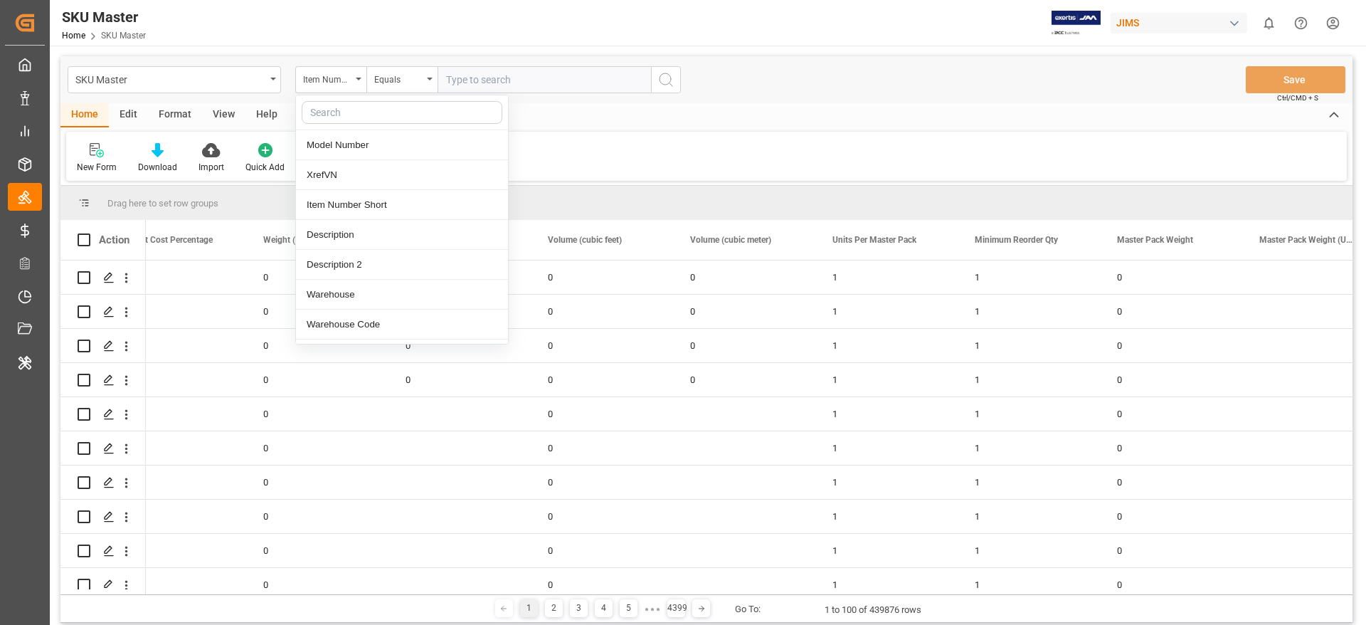
click at [507, 70] on input "text" at bounding box center [544, 79] width 213 height 27
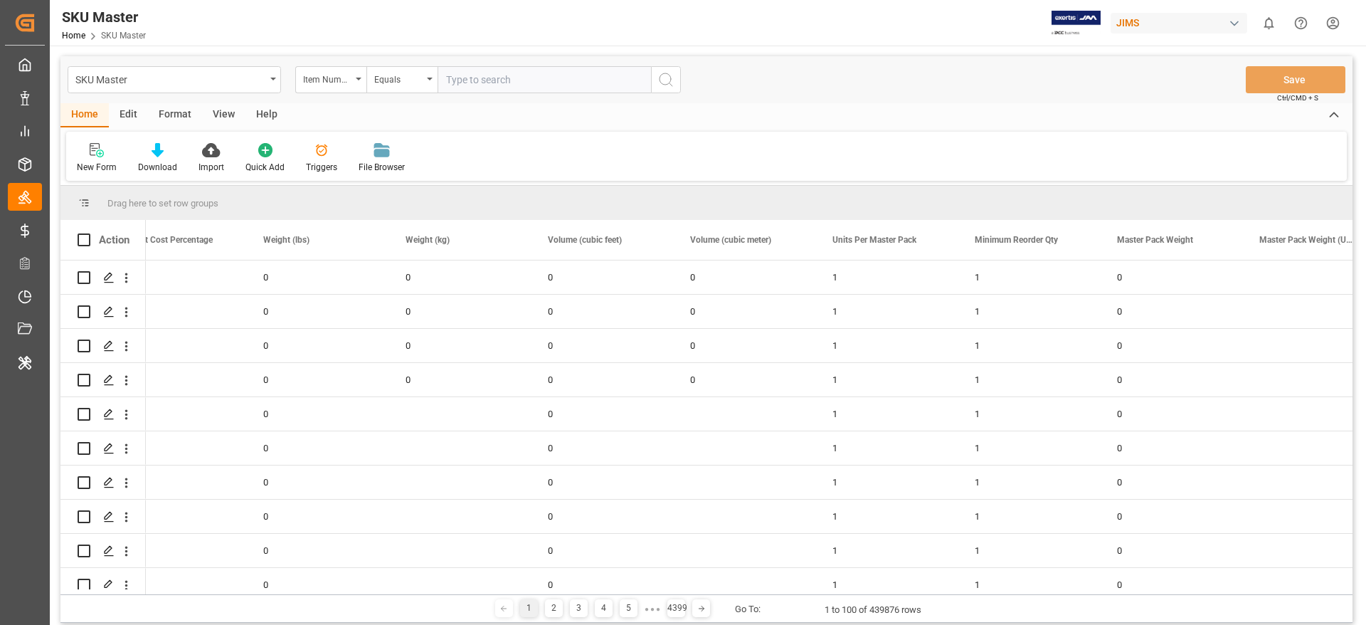
paste input "400870"
type input "400870"
click at [670, 84] on icon "search button" at bounding box center [665, 79] width 17 height 17
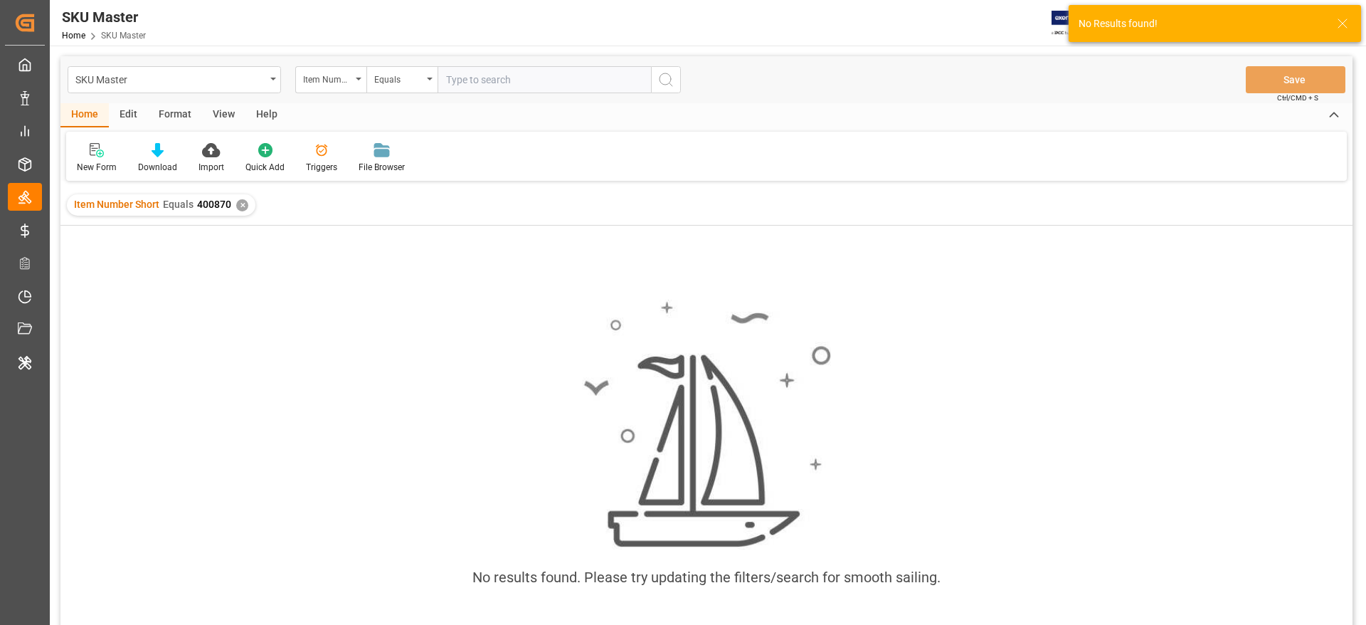
click at [243, 208] on div "Item Number Short Equals 400870 ✕" at bounding box center [161, 204] width 189 height 21
click at [243, 208] on div "✕" at bounding box center [242, 205] width 12 height 12
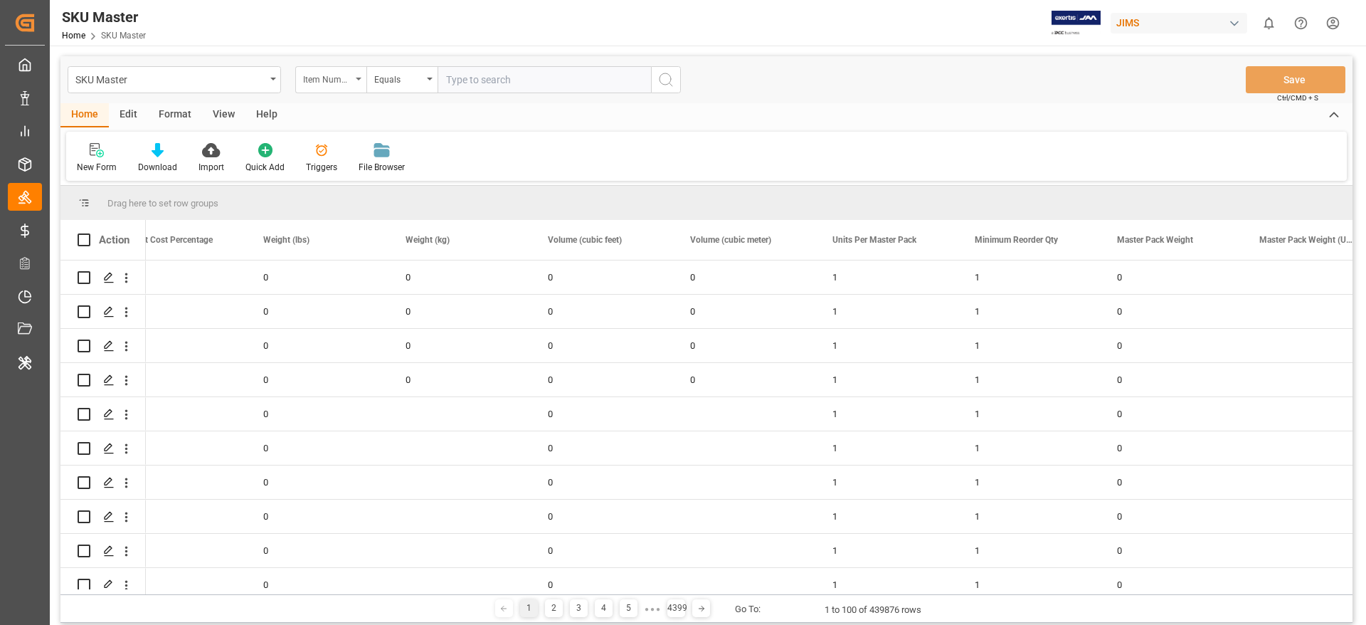
click at [324, 80] on div "Item Number Short" at bounding box center [327, 78] width 48 height 16
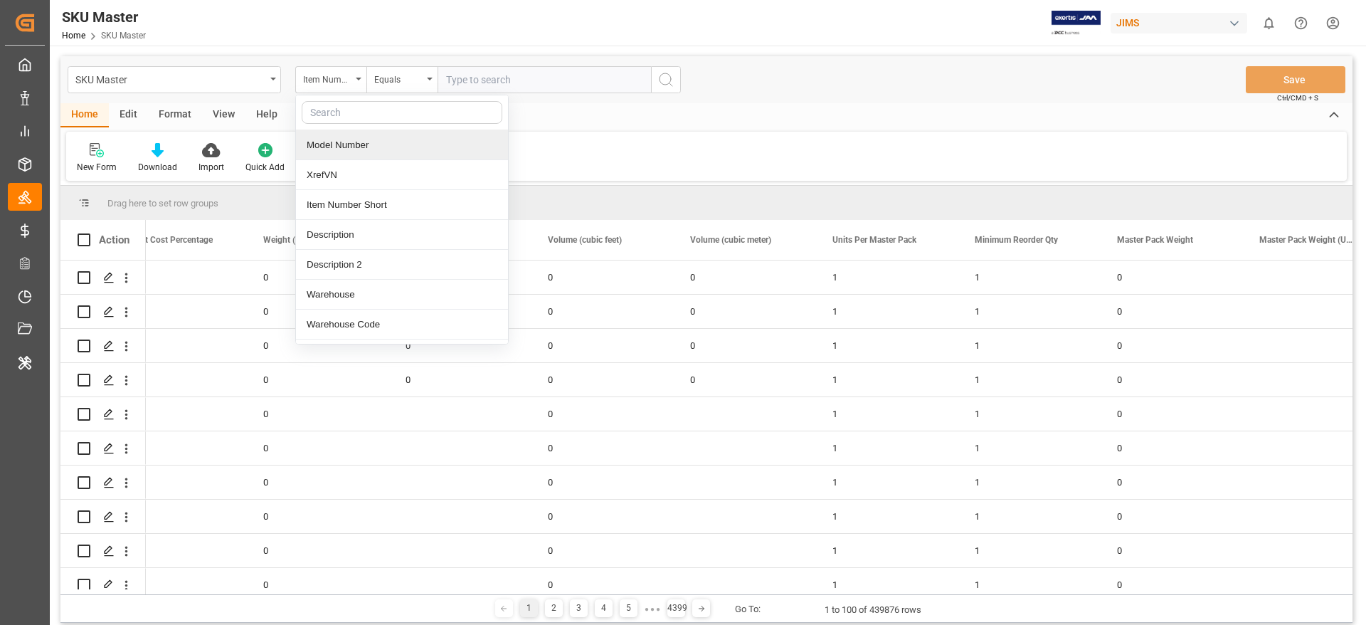
click at [327, 138] on div "Model Number" at bounding box center [402, 145] width 212 height 30
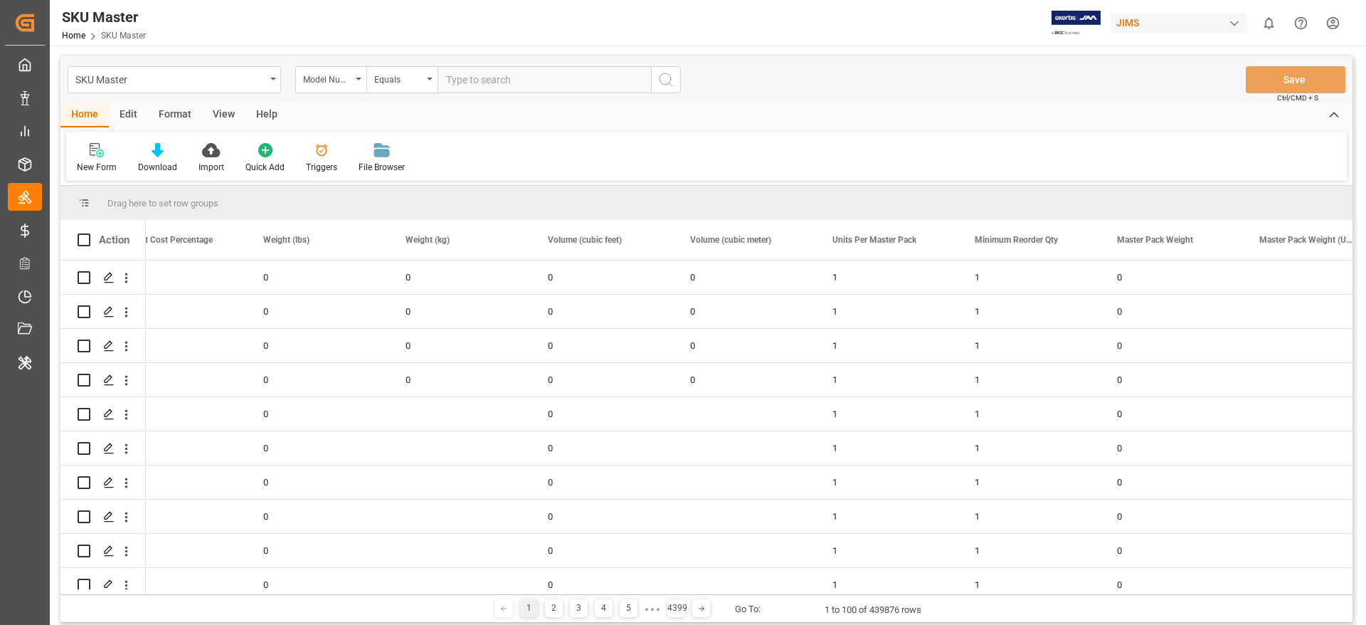
click at [521, 81] on input "text" at bounding box center [544, 79] width 213 height 27
paste input "(PLAIN)A&H-U"
type input "(PLAIN)A&H-U"
click at [660, 81] on circle "search button" at bounding box center [665, 78] width 11 height 11
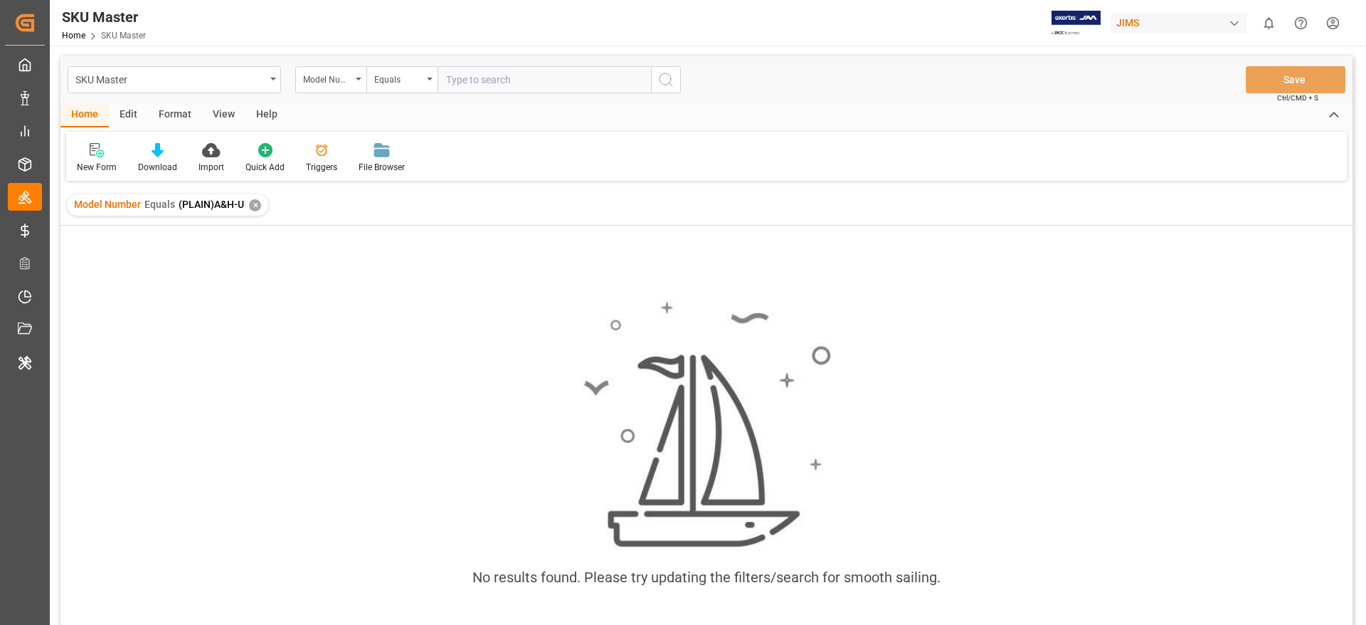
click at [253, 206] on div "✕" at bounding box center [255, 205] width 12 height 12
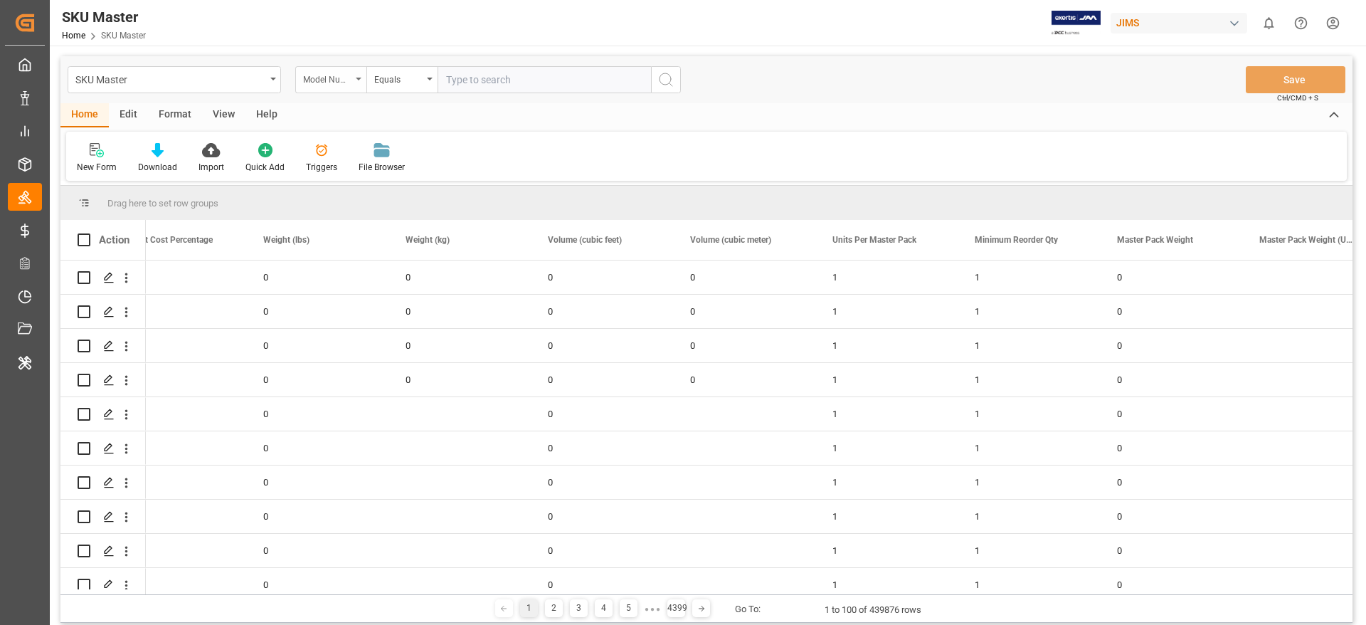
click at [320, 83] on div "Model Number" at bounding box center [327, 78] width 48 height 16
click at [344, 204] on div "Item Number Short" at bounding box center [402, 205] width 212 height 30
click at [511, 80] on input "text" at bounding box center [544, 79] width 213 height 27
paste input "521389"
type input "521389"
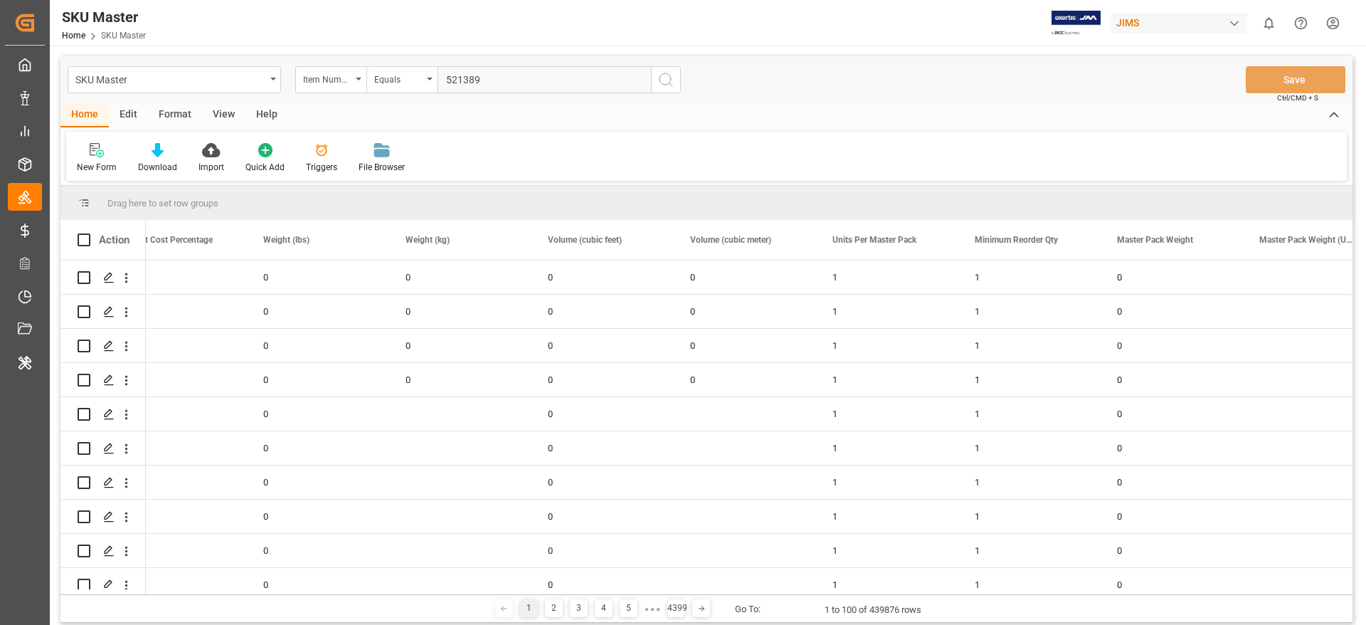
click at [672, 85] on line "search button" at bounding box center [671, 84] width 3 height 3
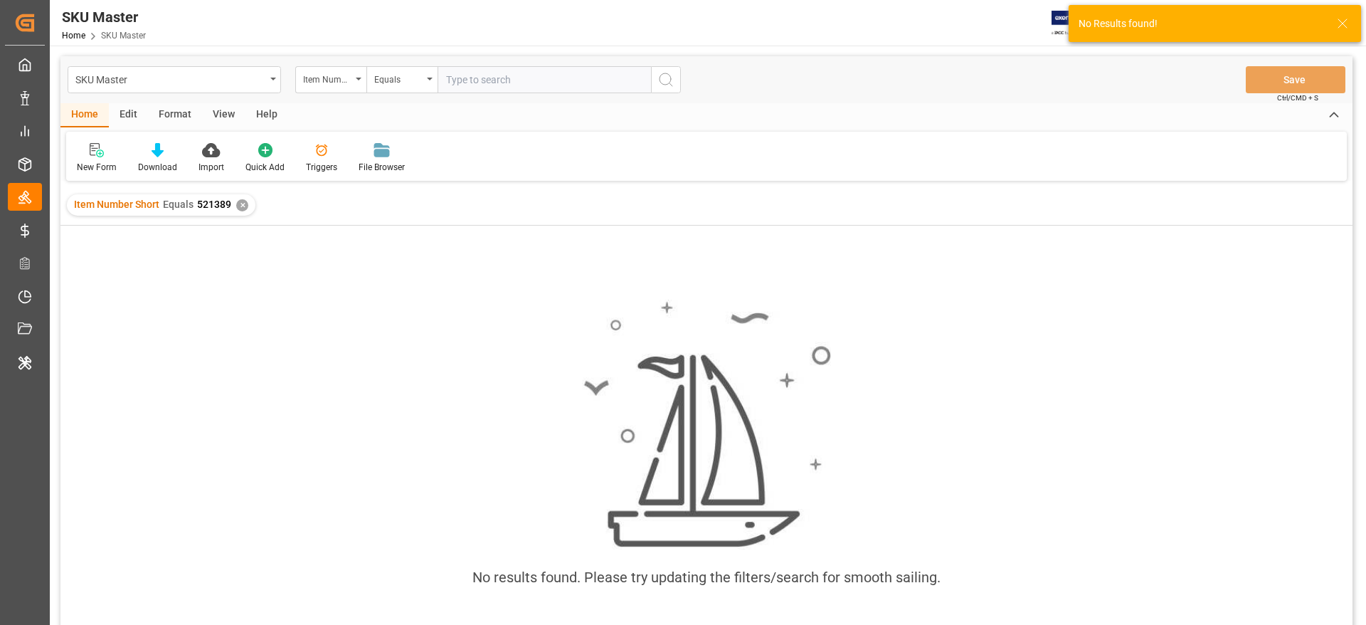
click at [241, 208] on div "✕" at bounding box center [242, 205] width 12 height 12
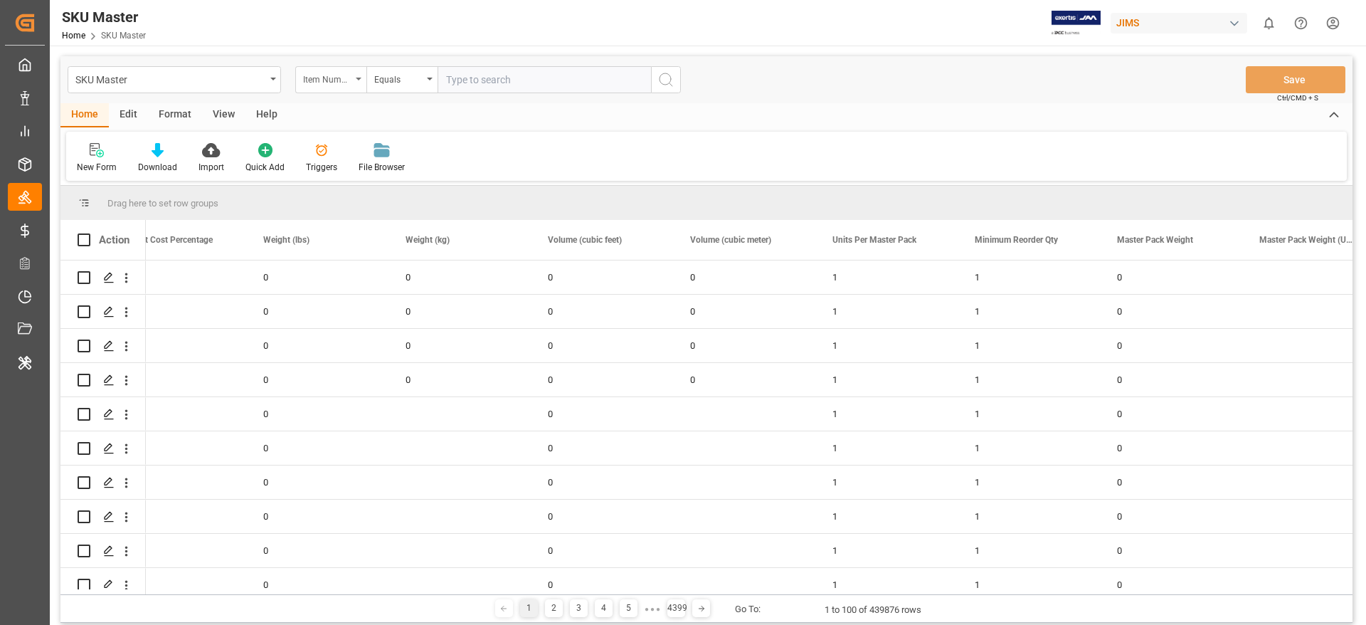
click at [334, 86] on div "Item Number Short" at bounding box center [330, 79] width 71 height 27
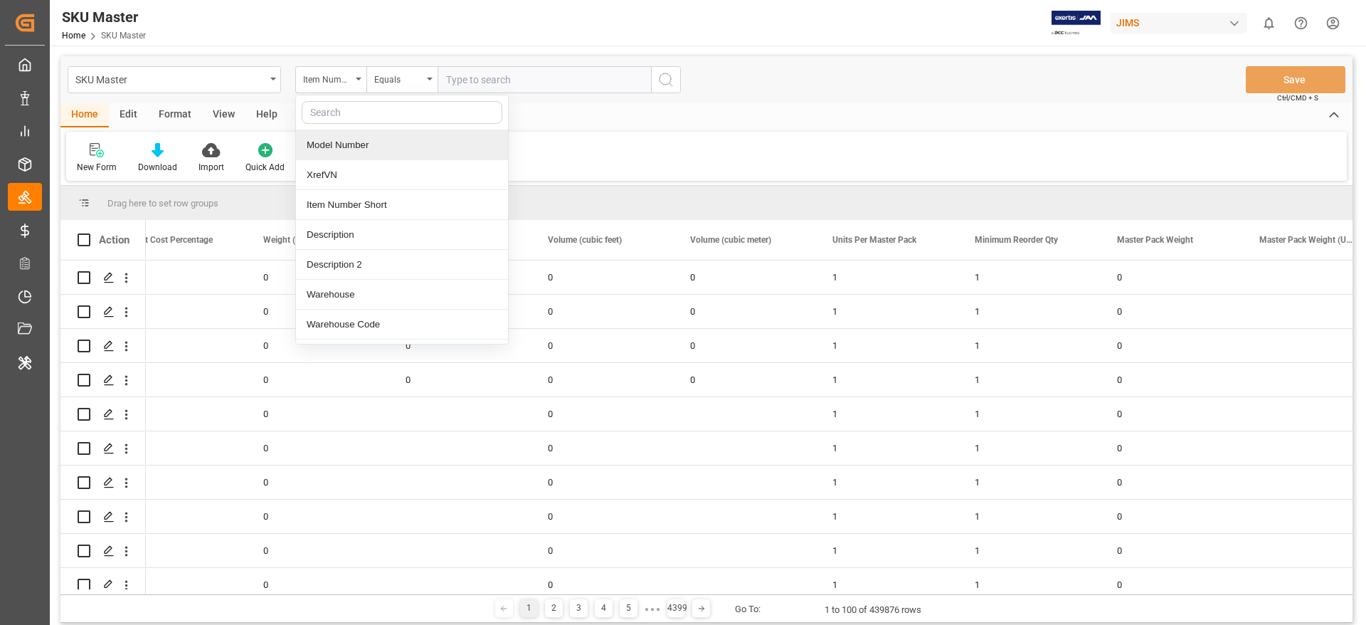
click at [331, 139] on div "Model Number" at bounding box center [402, 145] width 212 height 30
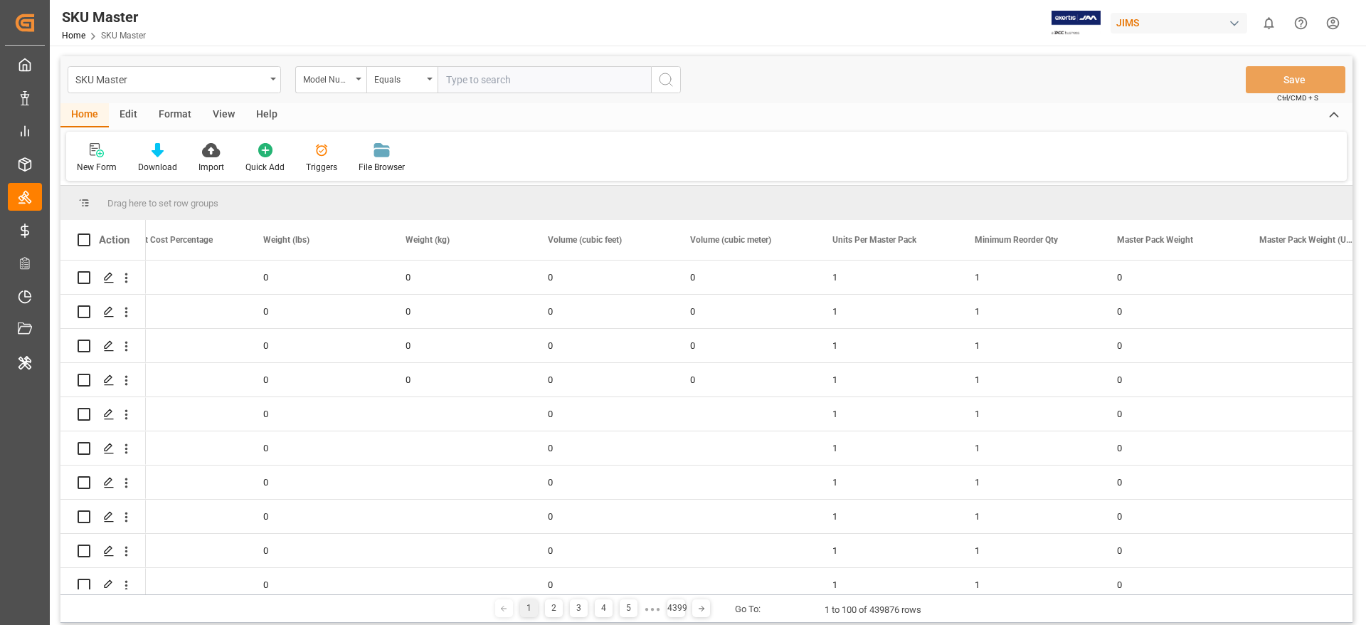
click at [485, 76] on input "text" at bounding box center [544, 79] width 213 height 27
paste input "(KIT0001075) 510A9782"
type input "(KIT0001075) 510A9782"
click at [671, 82] on icon "search button" at bounding box center [665, 79] width 17 height 17
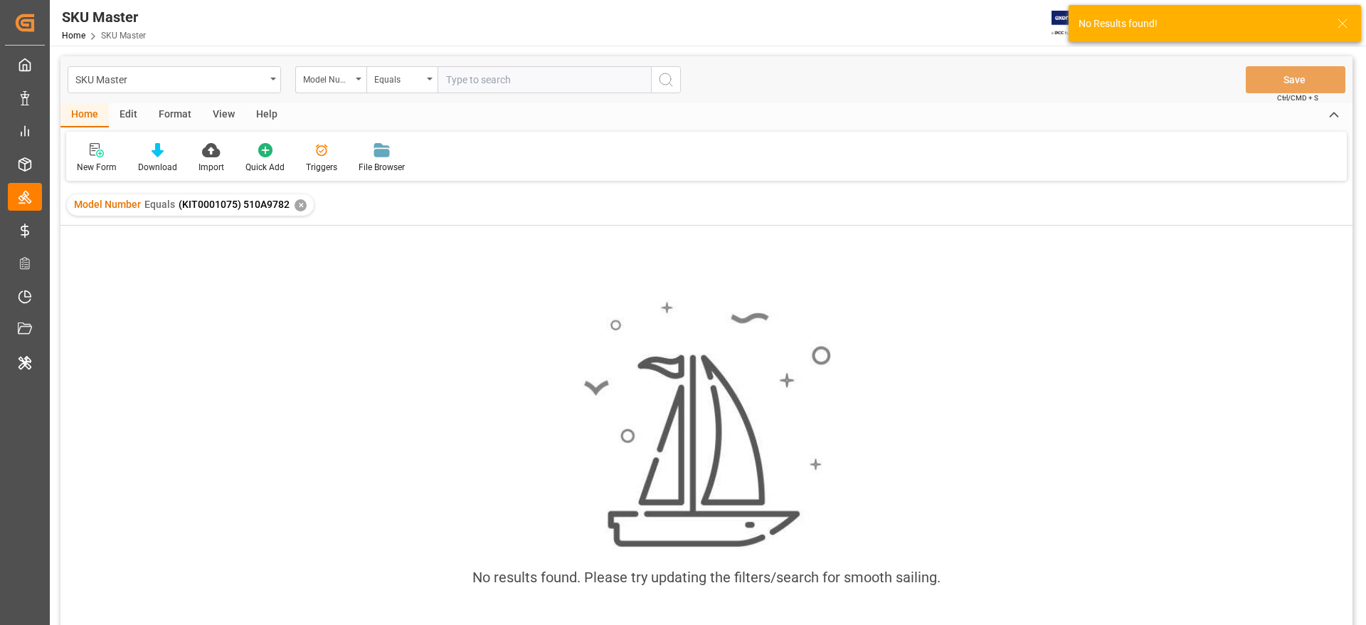
click at [295, 205] on div "✕" at bounding box center [301, 205] width 12 height 12
click at [300, 206] on div "✕" at bounding box center [301, 205] width 12 height 12
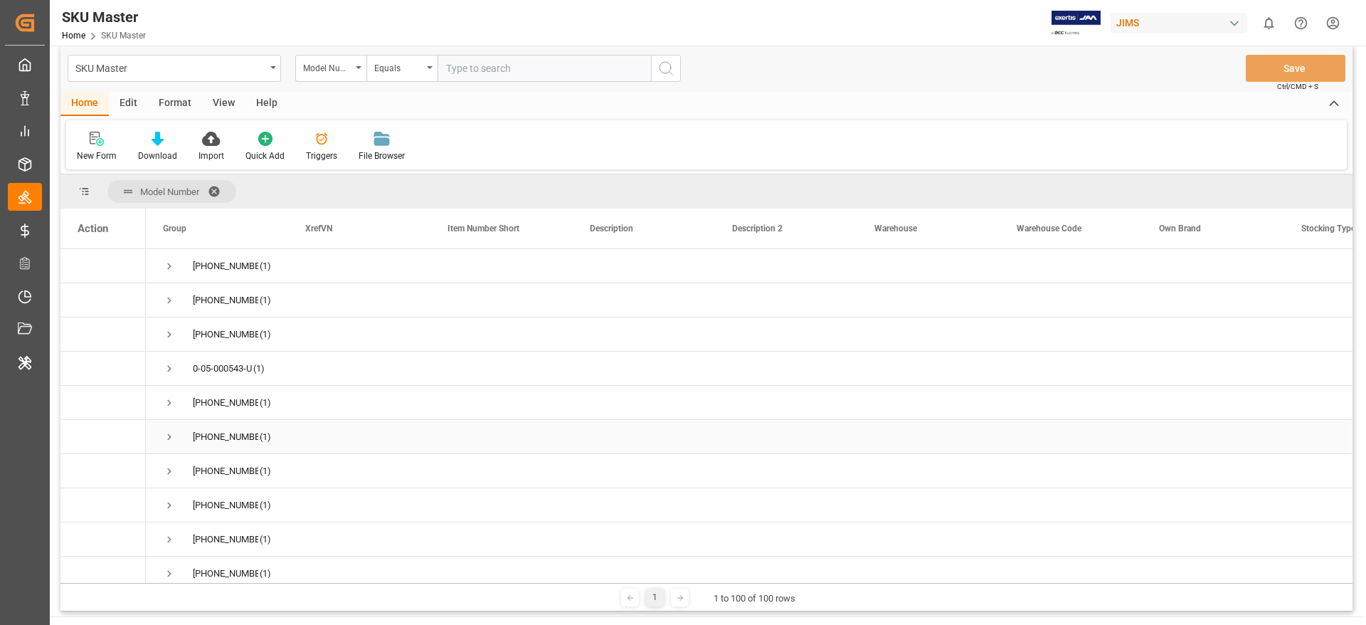
scroll to position [11, 0]
click at [217, 190] on span at bounding box center [219, 192] width 23 height 13
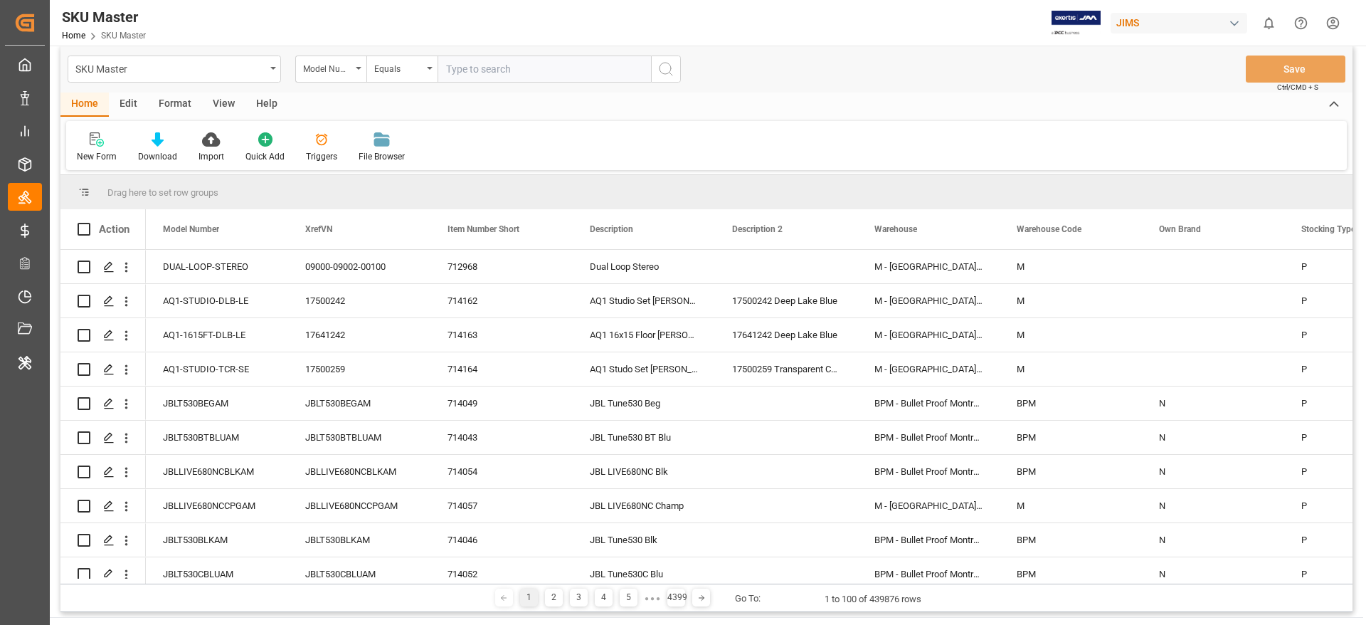
click at [467, 63] on input "text" at bounding box center [544, 69] width 213 height 27
paste input "270-F"
type input "270-F"
click at [667, 68] on icon "search button" at bounding box center [665, 68] width 17 height 17
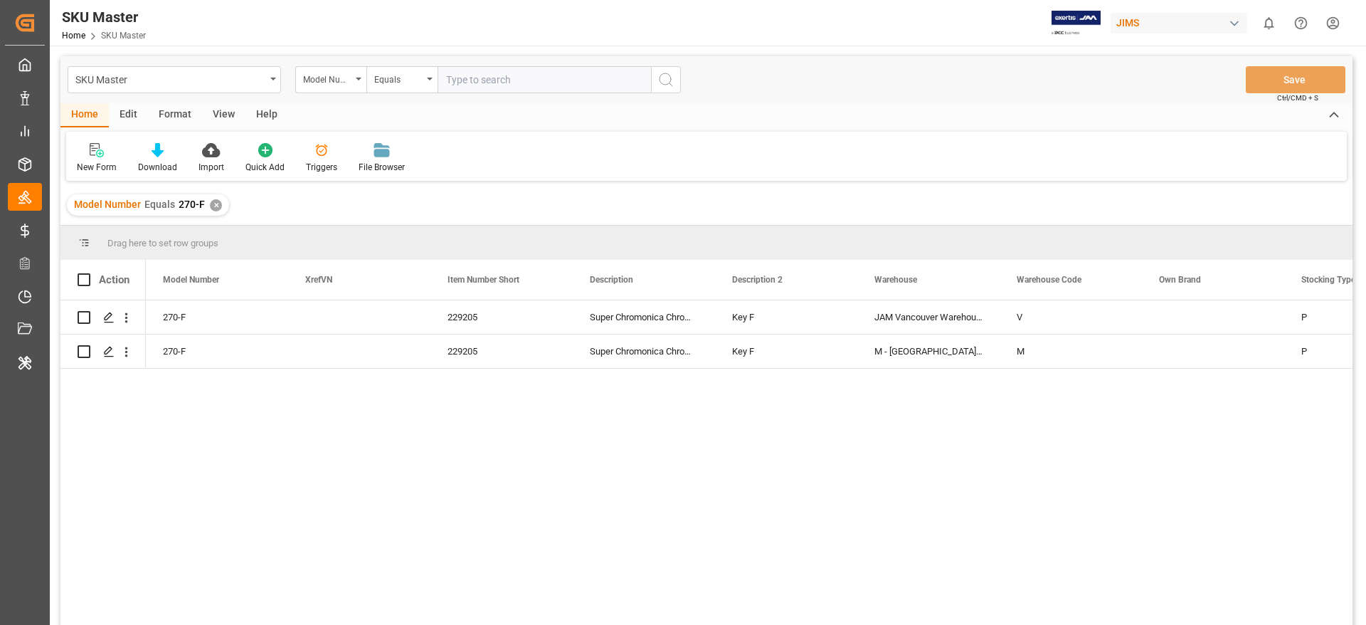
scroll to position [11, 0]
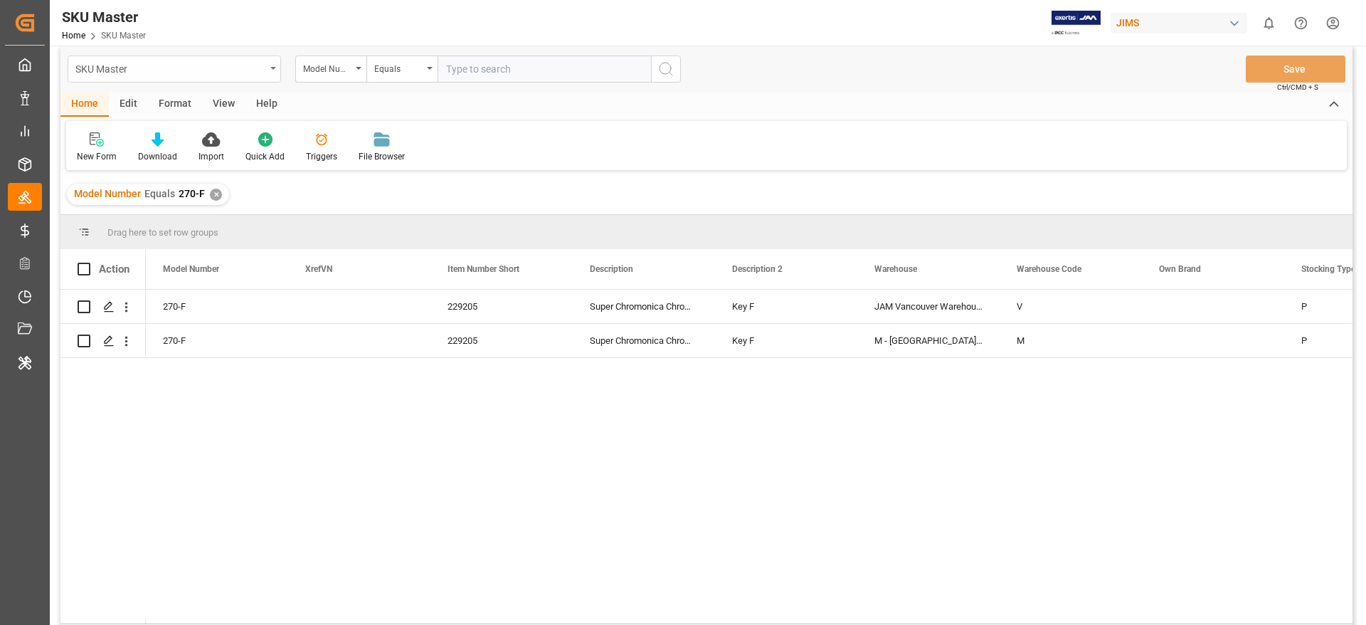
click at [202, 77] on div "SKU Master" at bounding box center [174, 69] width 213 height 27
type input "purcha"
click at [154, 166] on div "Purchase Order" at bounding box center [174, 164] width 212 height 30
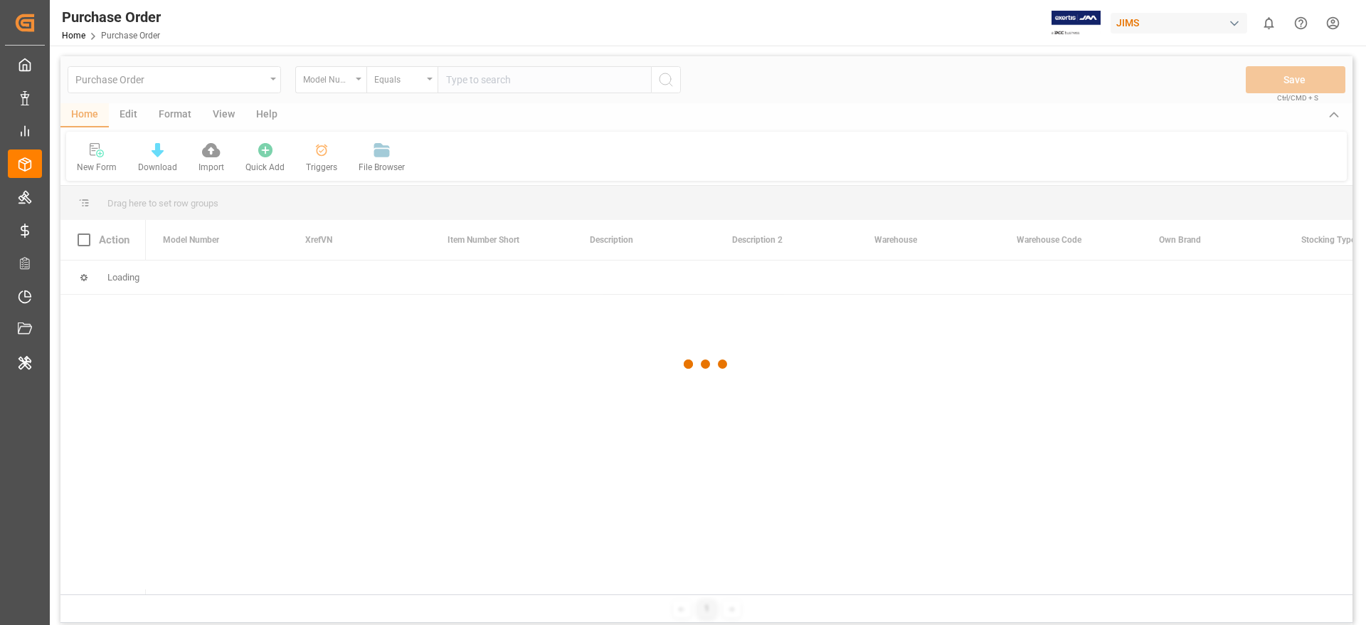
scroll to position [1, 0]
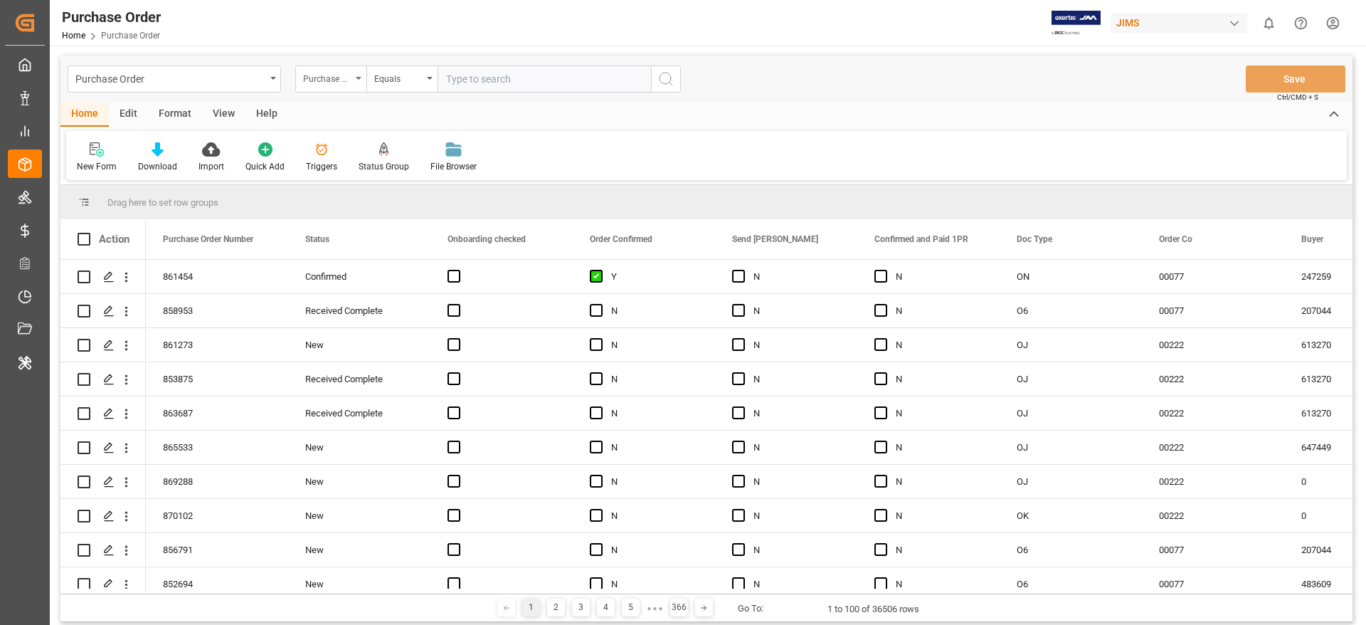
click at [319, 74] on div "Purchase Order Number" at bounding box center [327, 77] width 48 height 16
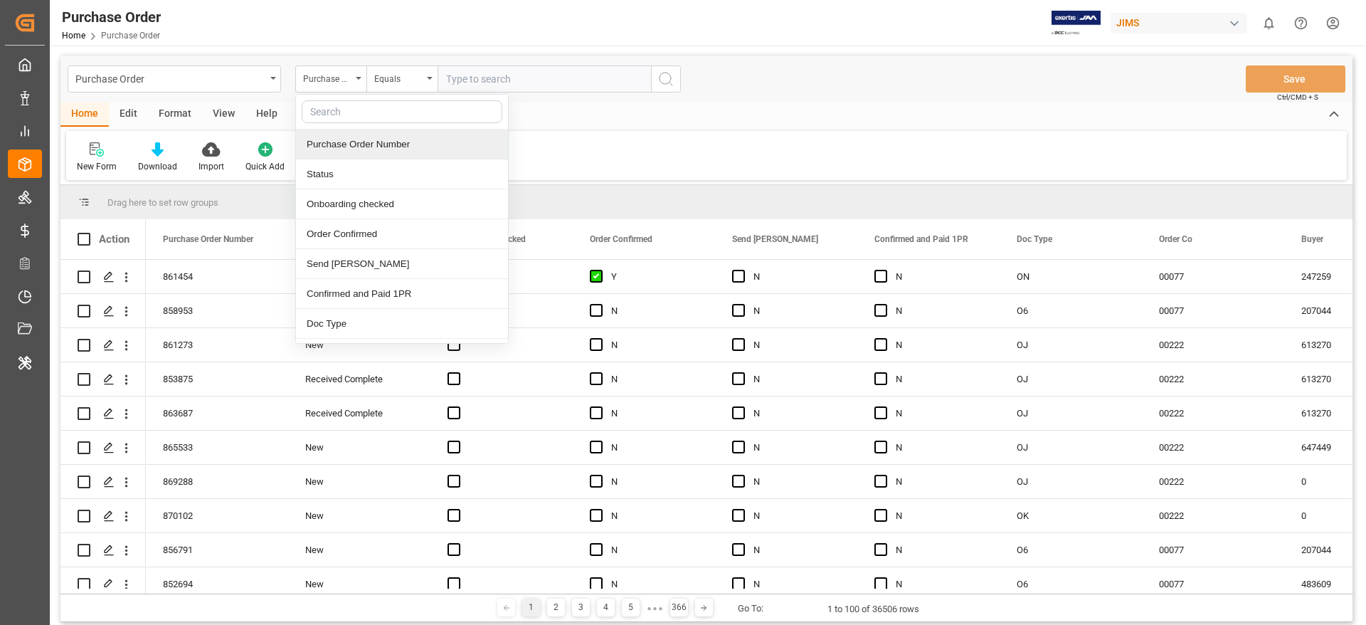
click at [354, 142] on div "Purchase Order Number" at bounding box center [402, 145] width 212 height 30
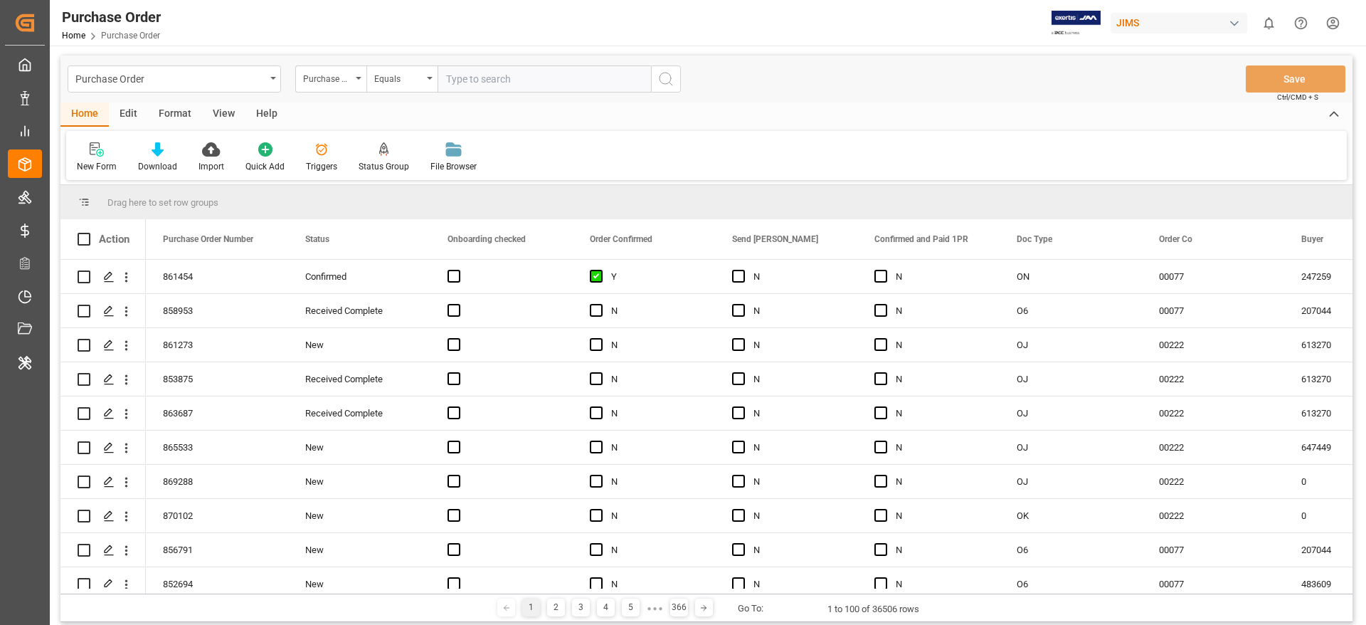
paste input "863357"
click at [468, 88] on input "text" at bounding box center [544, 78] width 213 height 27
type input "863357"
click at [670, 73] on icon "search button" at bounding box center [665, 78] width 17 height 17
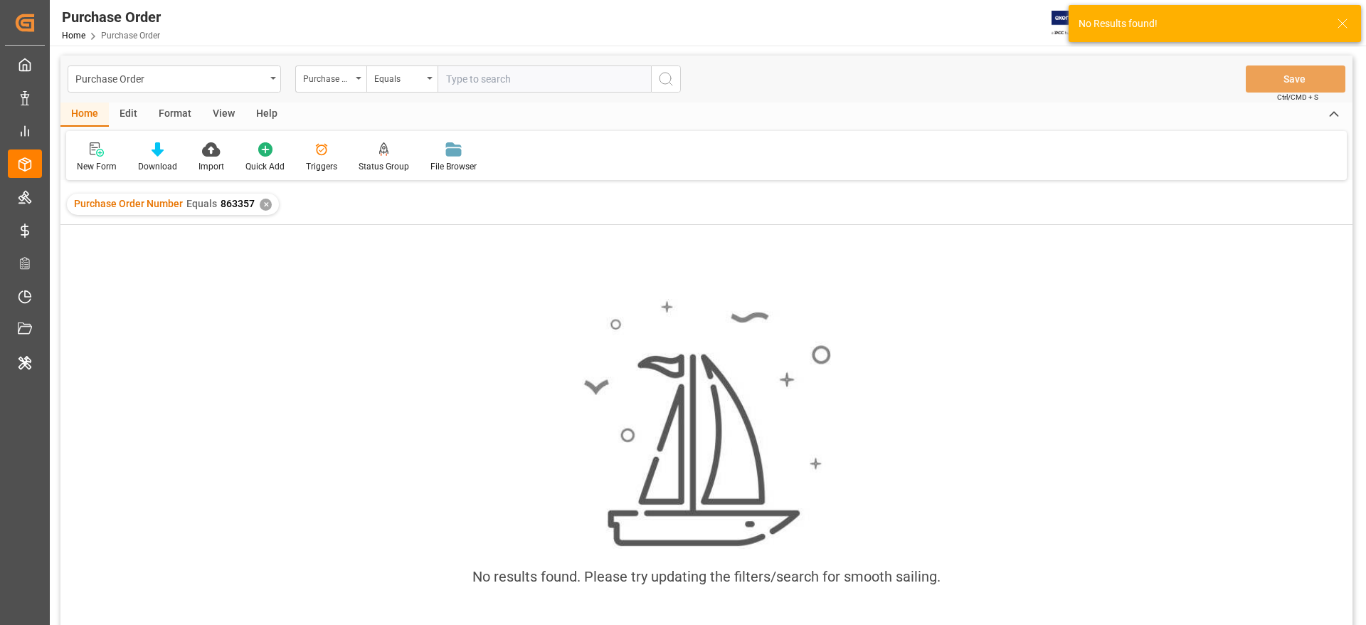
click at [263, 206] on div "✕" at bounding box center [266, 205] width 12 height 12
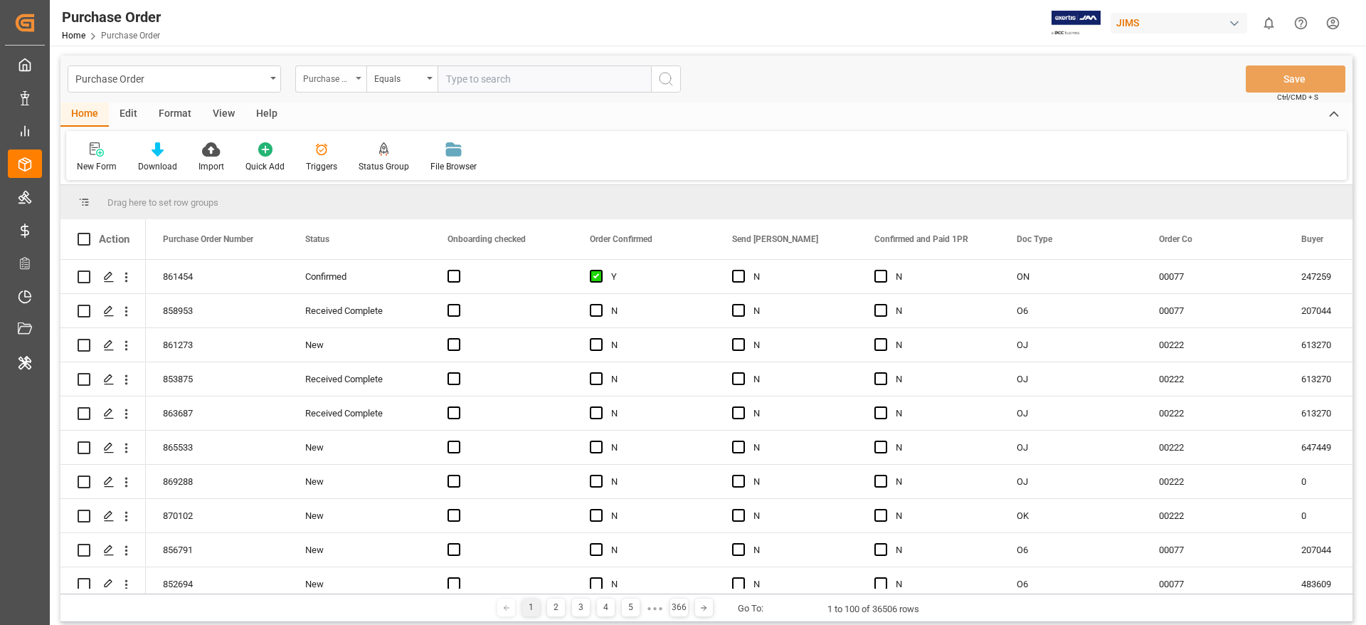
click at [331, 75] on div "Purchase Order Number" at bounding box center [327, 77] width 48 height 16
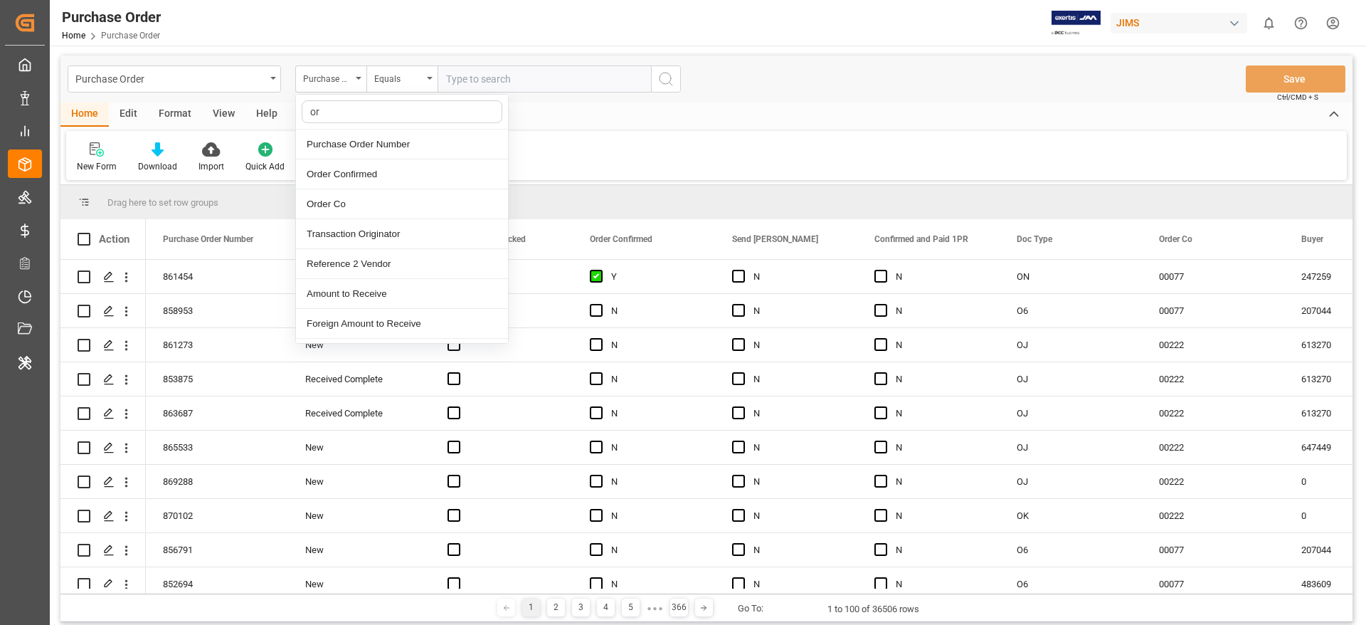
type input "ord"
click at [367, 139] on div "Purchase Order Number" at bounding box center [402, 145] width 212 height 30
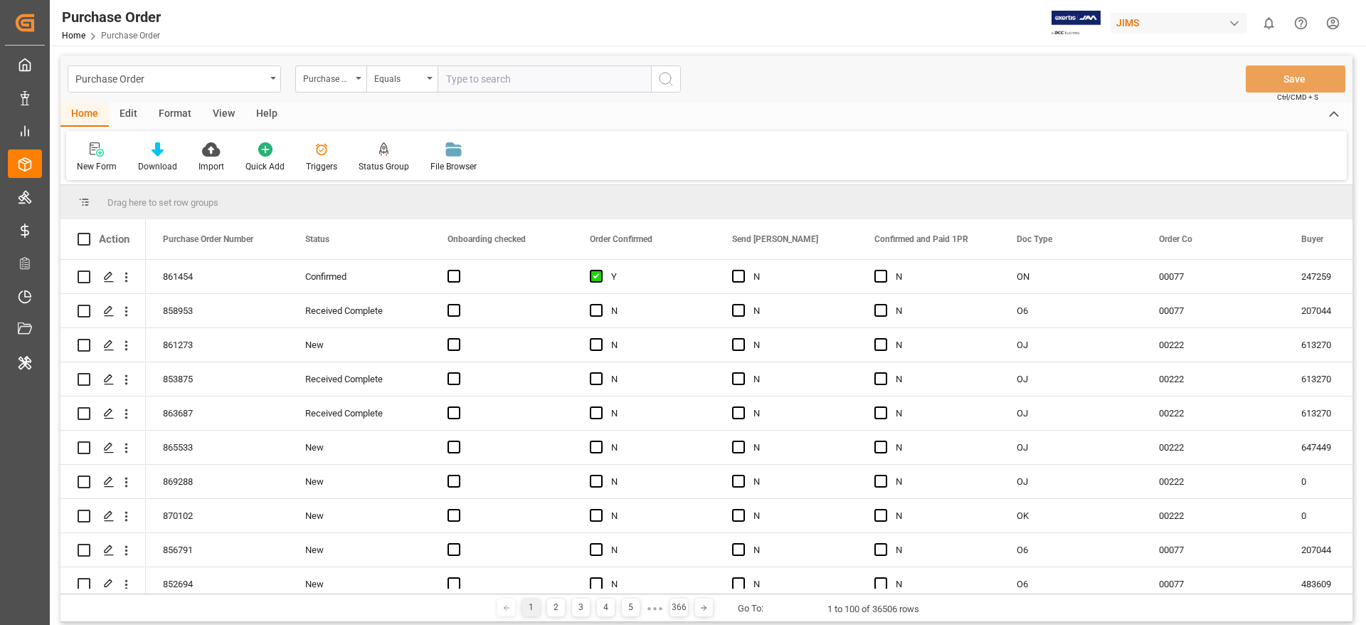
paste input "864910"
click at [465, 85] on input "864910" at bounding box center [544, 78] width 213 height 27
type input "864910"
click at [667, 73] on icon "search button" at bounding box center [665, 78] width 17 height 17
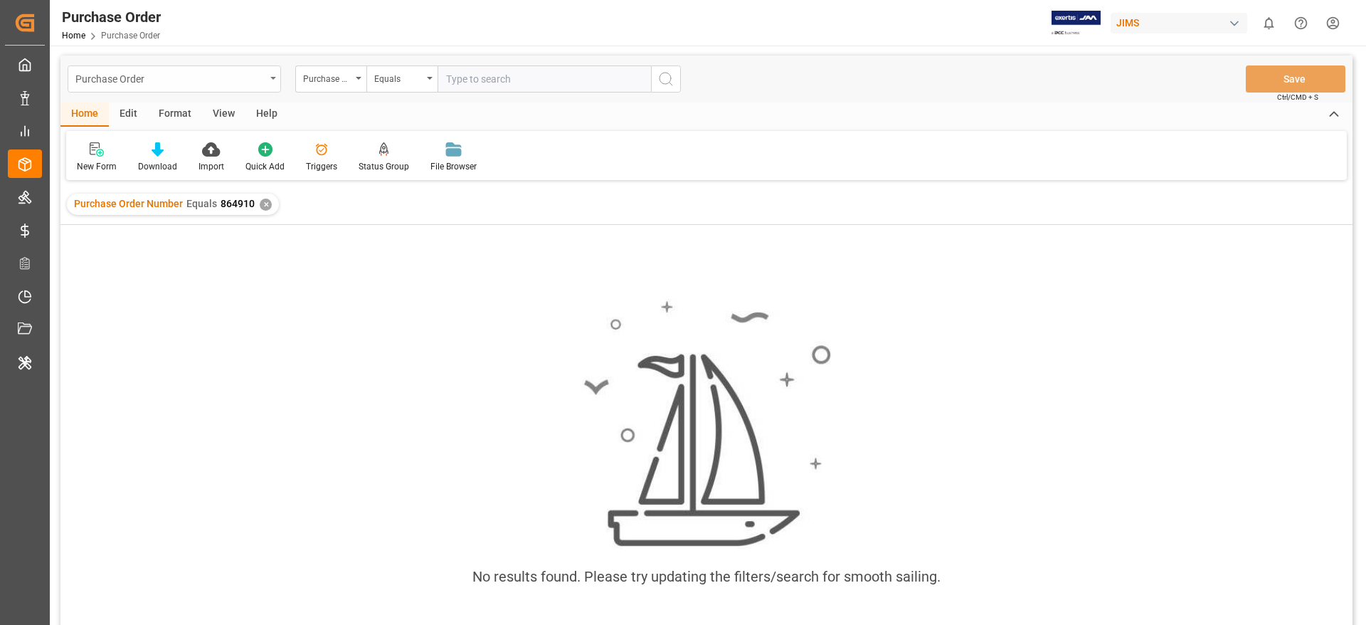
click at [206, 73] on div "Purchase Order" at bounding box center [170, 78] width 190 height 18
type input "sku"
click at [137, 147] on div "SKU Master" at bounding box center [174, 145] width 212 height 30
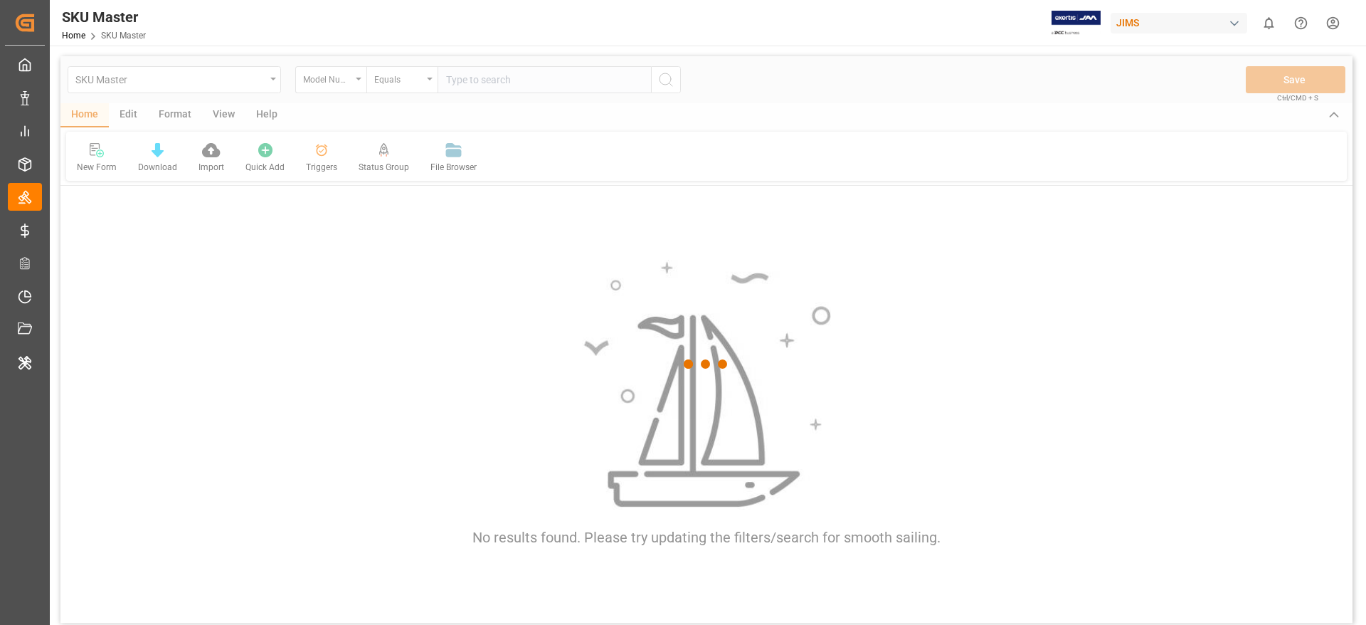
scroll to position [1, 0]
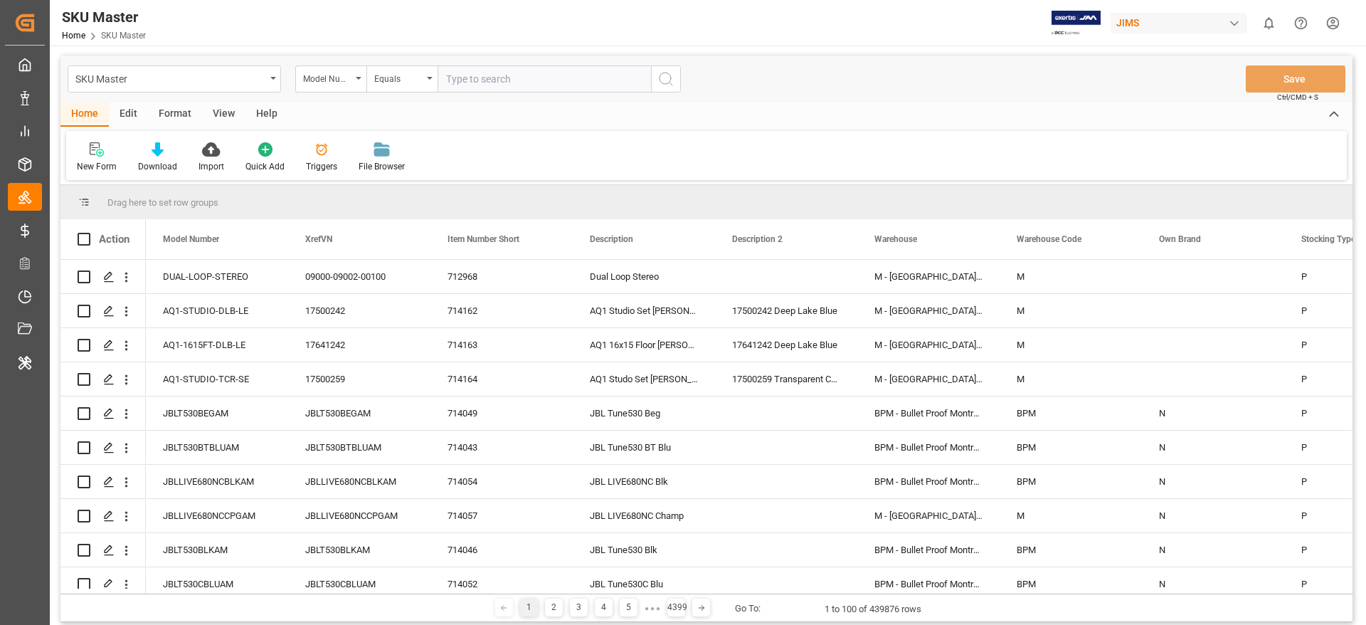
click at [506, 74] on input "text" at bounding box center [544, 78] width 213 height 27
paste input "270-F"
type input "270-F"
click at [665, 77] on icon "search button" at bounding box center [665, 78] width 17 height 17
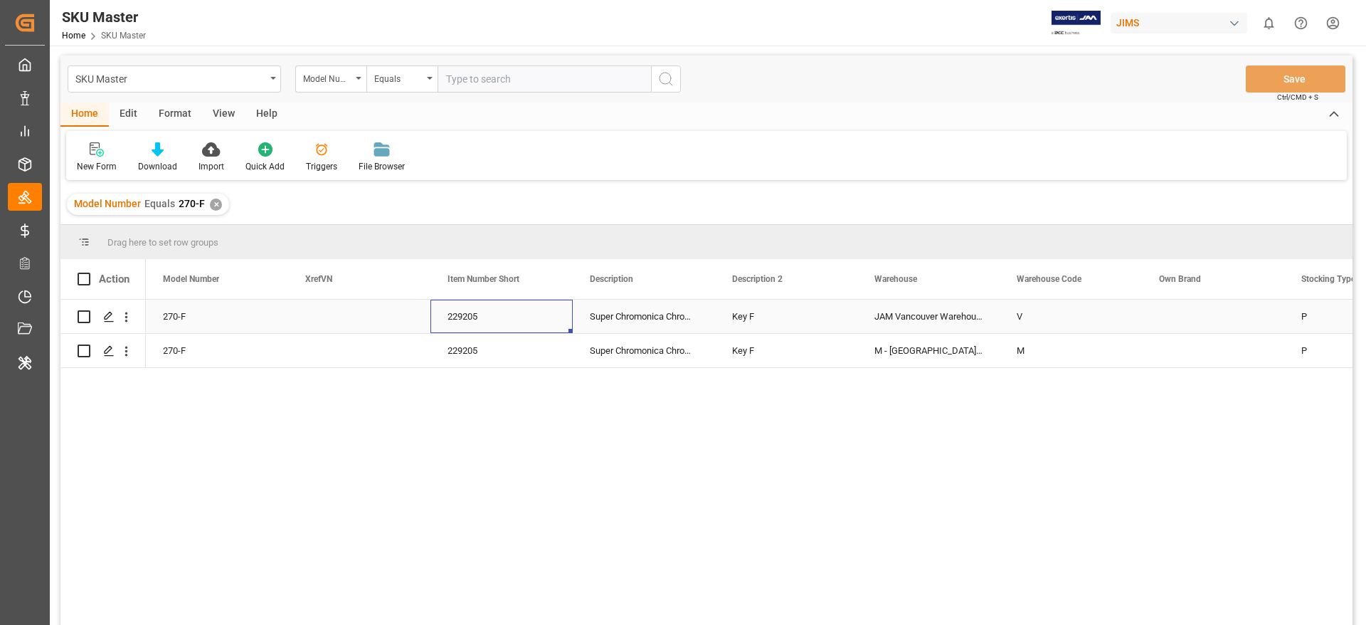
click at [497, 303] on div "229205" at bounding box center [501, 316] width 142 height 33
click at [171, 313] on div "270-F" at bounding box center [217, 316] width 142 height 33
click at [455, 325] on div "229205" at bounding box center [501, 316] width 142 height 33
click at [162, 310] on div "270-F" at bounding box center [217, 316] width 142 height 33
